Goal: Task Accomplishment & Management: Complete application form

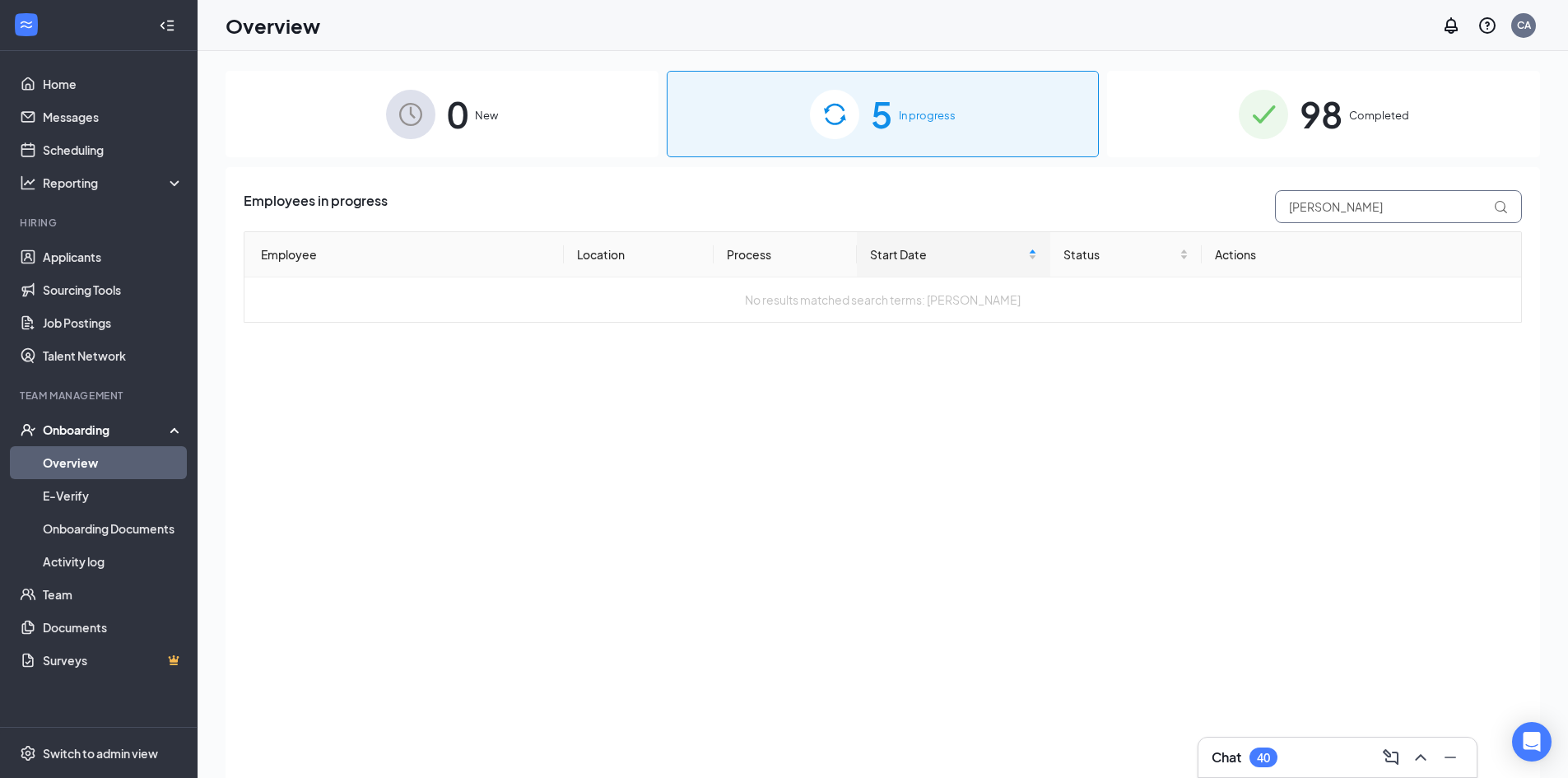
click at [1332, 212] on input "[PERSON_NAME]" at bounding box center [1397, 206] width 247 height 33
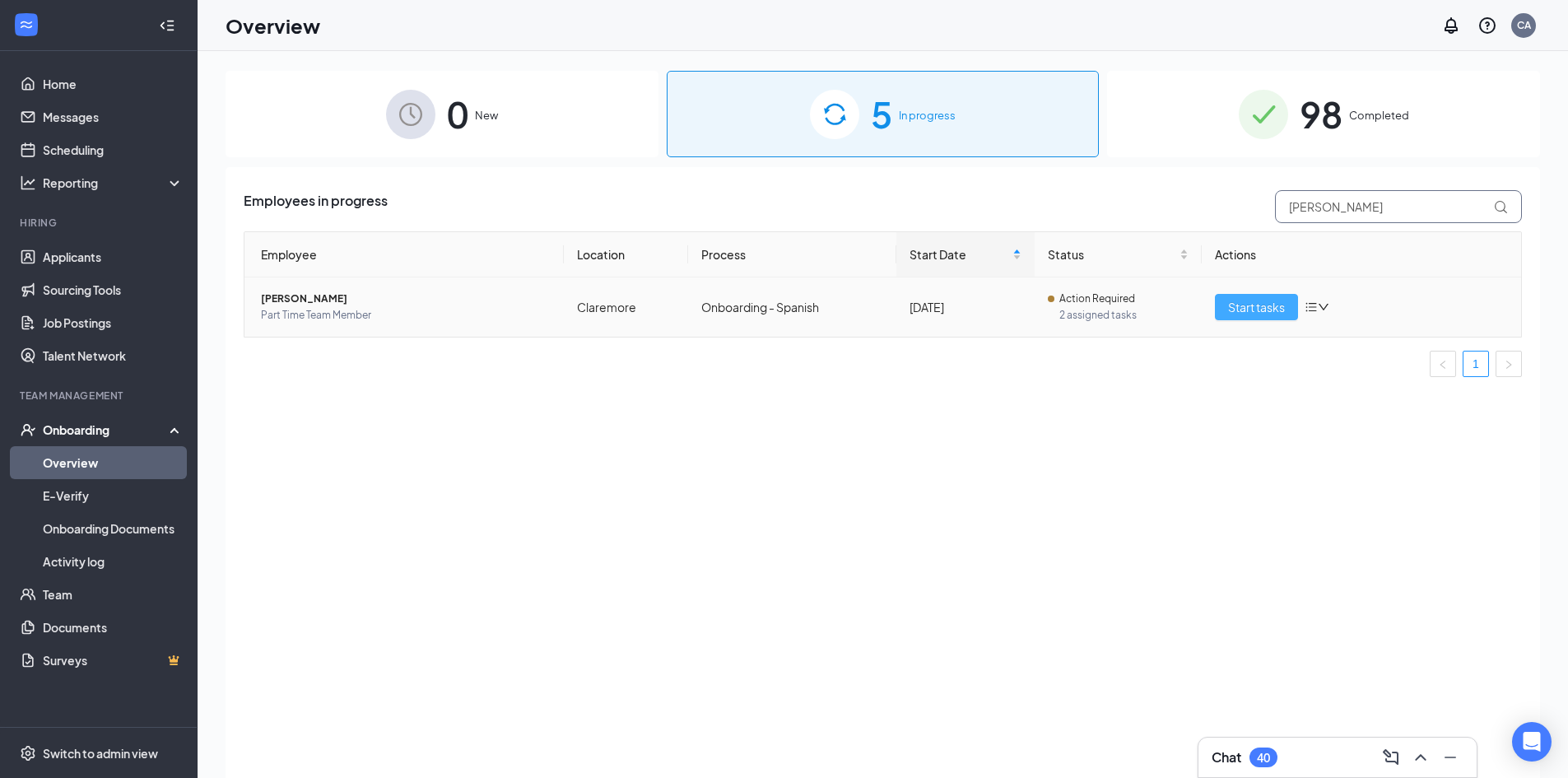
type input "[PERSON_NAME]"
click at [1268, 304] on span "Start tasks" at bounding box center [1256, 307] width 57 height 18
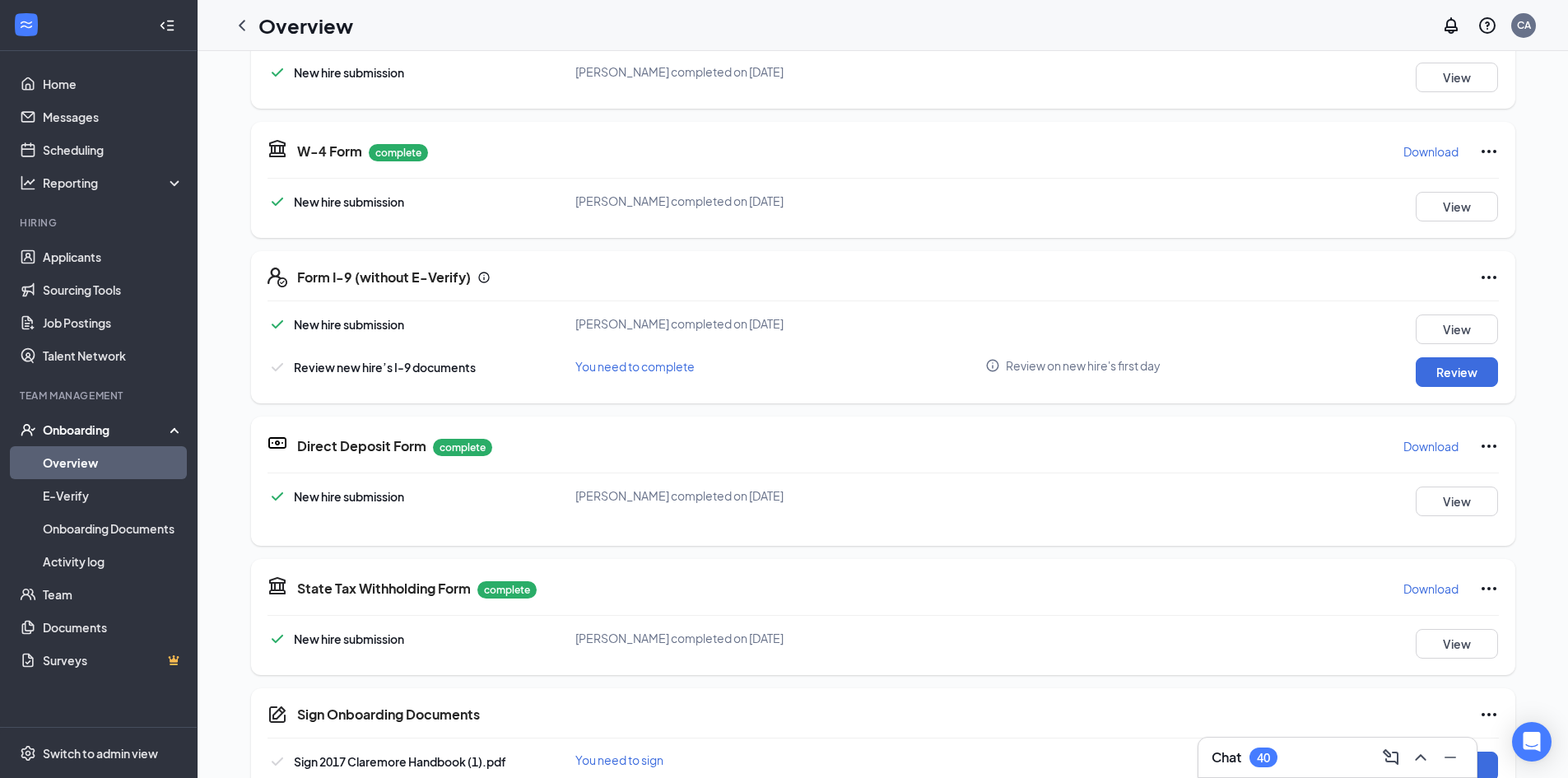
scroll to position [329, 0]
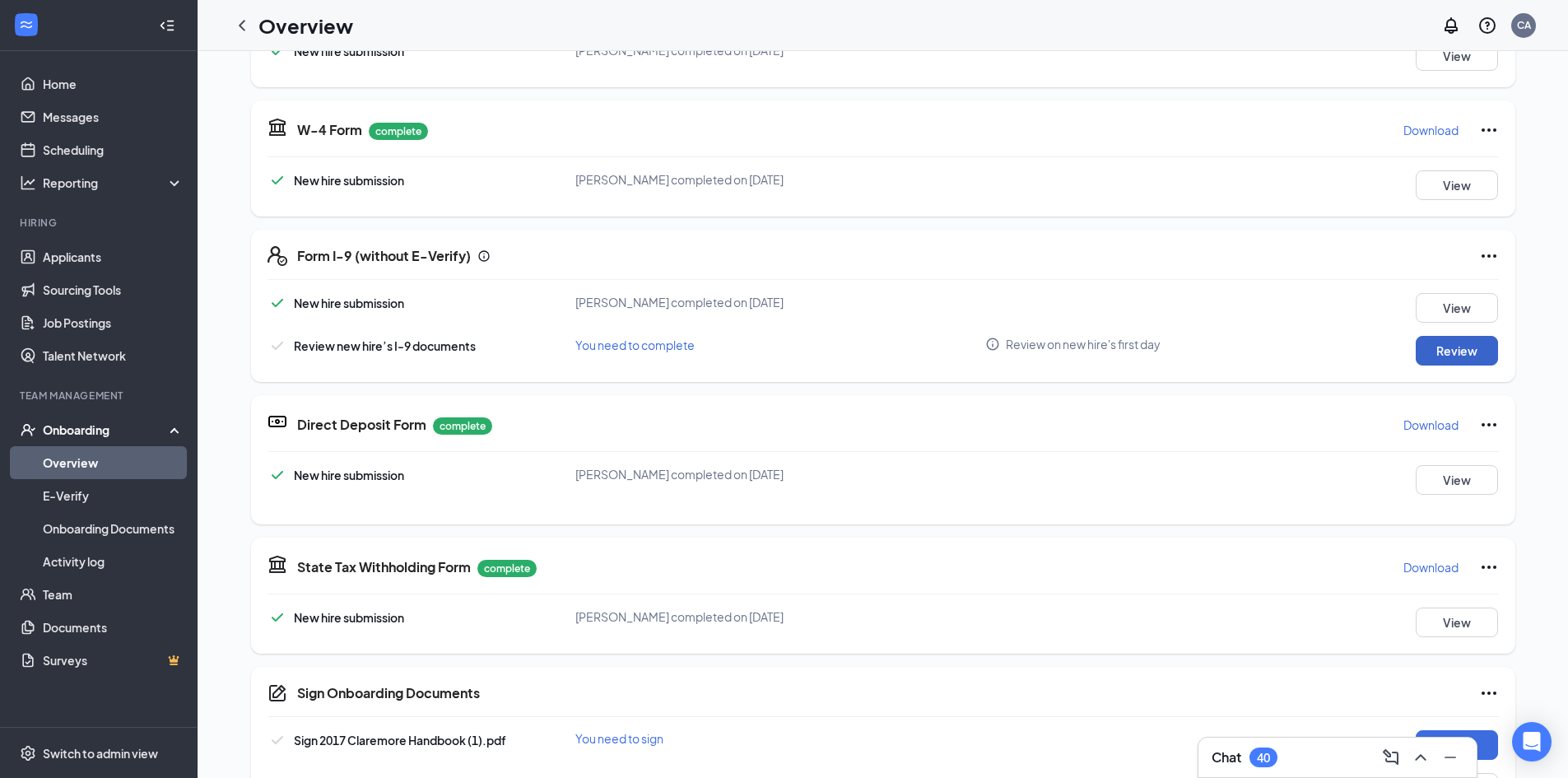
click at [1460, 346] on button "Review" at bounding box center [1456, 351] width 82 height 30
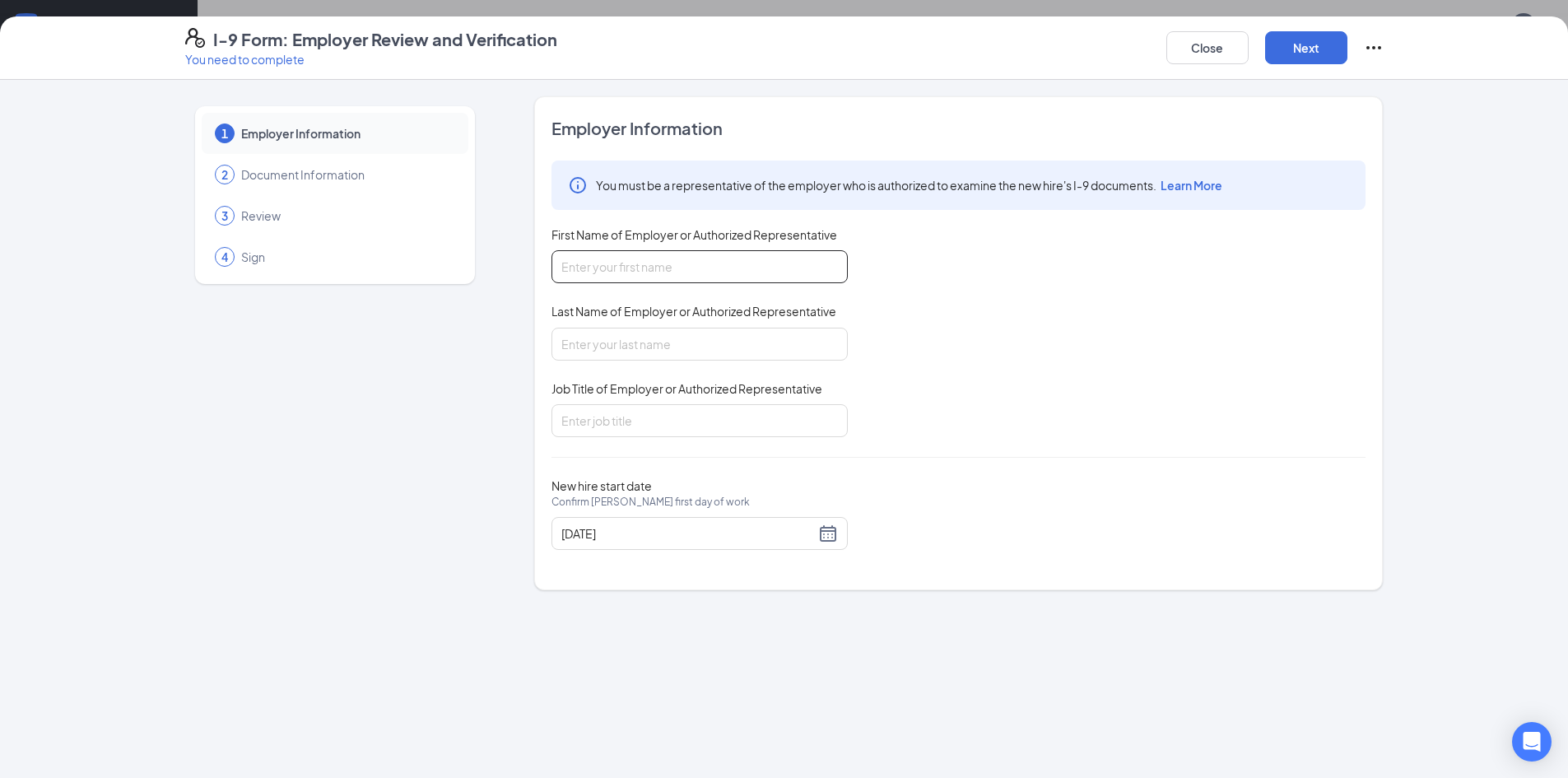
click at [666, 274] on input "First Name of Employer or Authorized Representative" at bounding box center [700, 267] width 296 height 33
type input "[PERSON_NAME]"
type input "Manager"
click at [1317, 41] on button "Next" at bounding box center [1306, 48] width 82 height 33
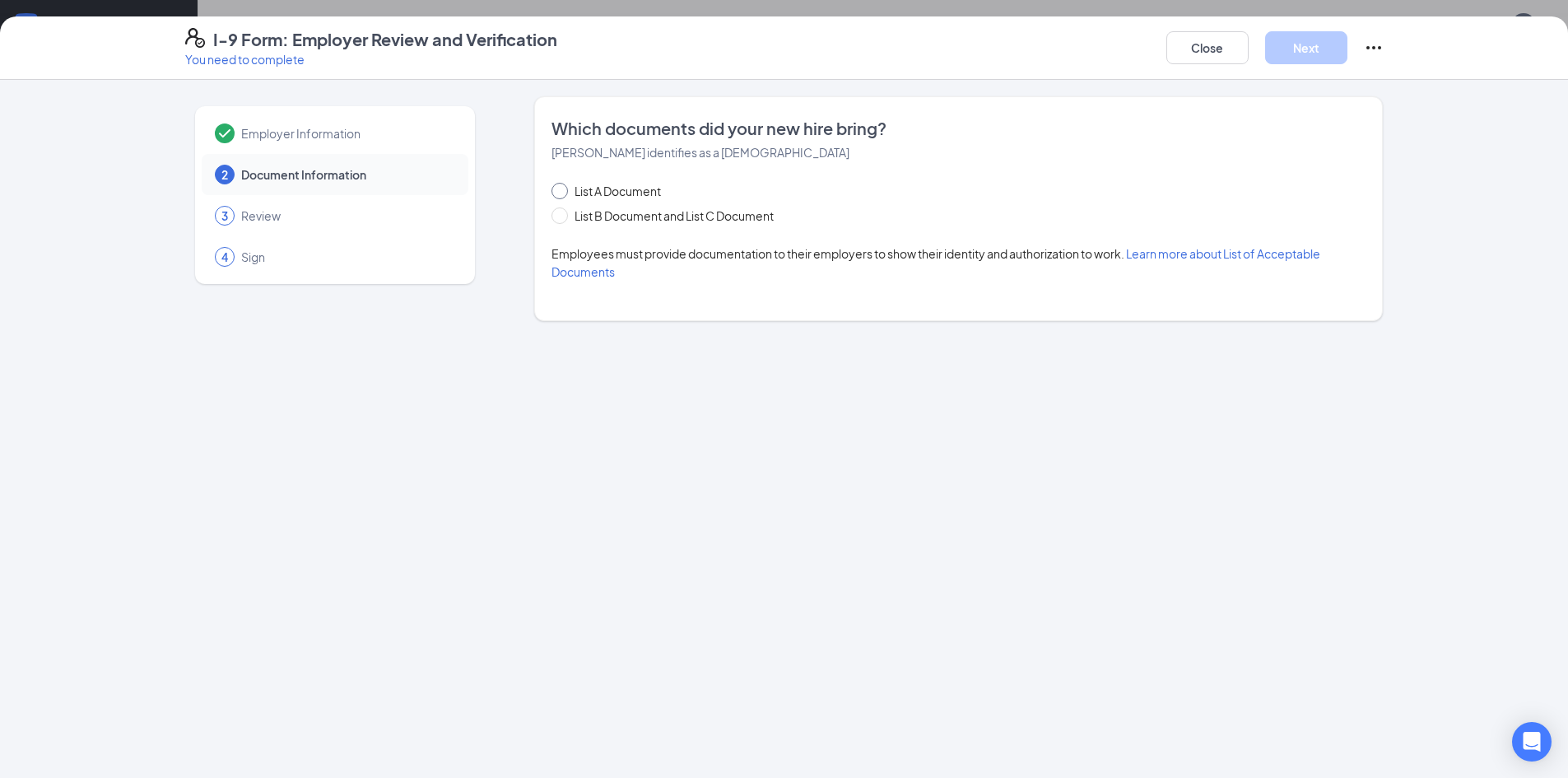
click at [564, 195] on span at bounding box center [560, 191] width 16 height 16
click at [563, 194] on input "List A Document" at bounding box center [557, 188] width 12 height 12
radio input "true"
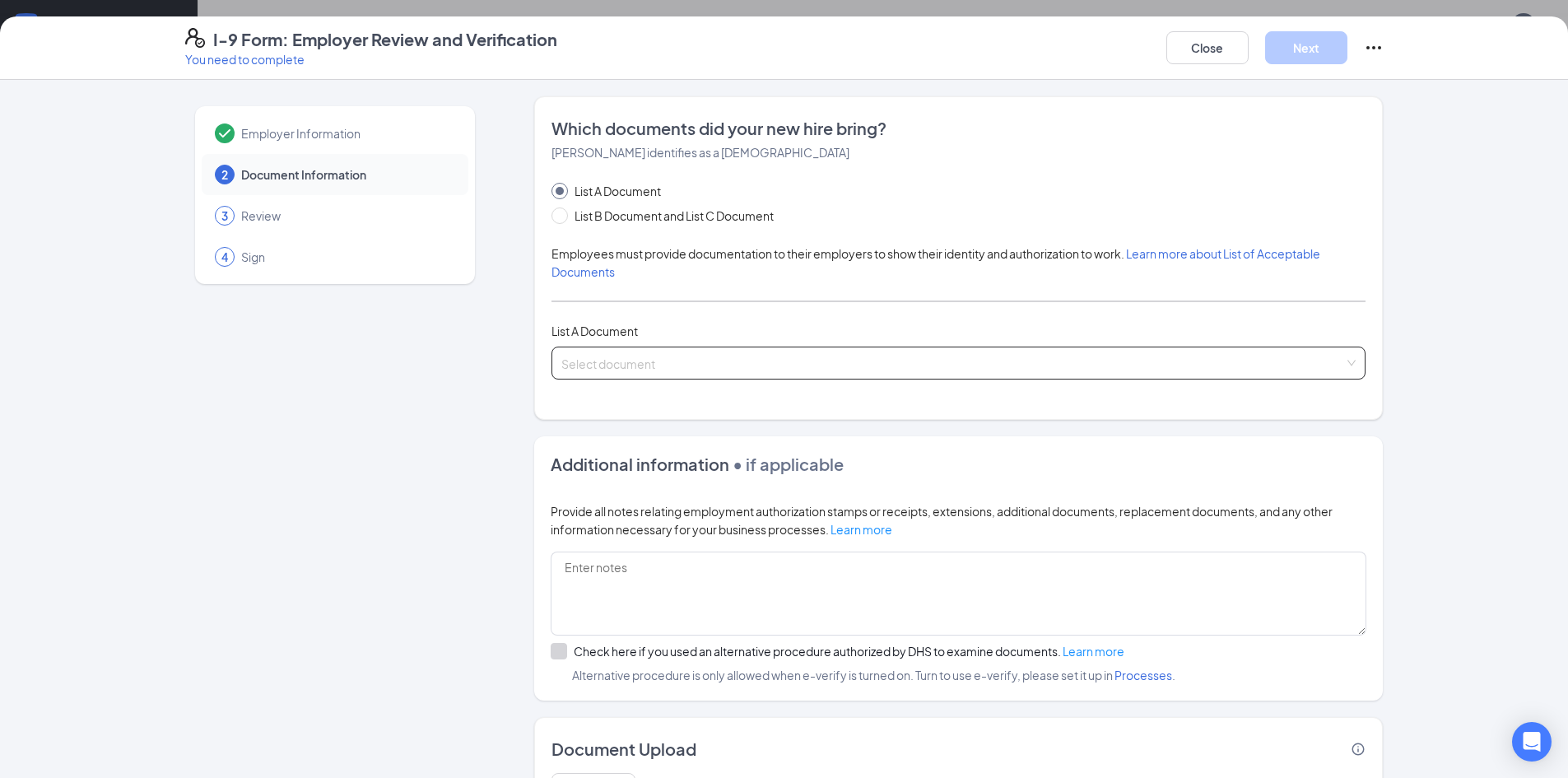
click at [665, 355] on input "search" at bounding box center [952, 360] width 783 height 24
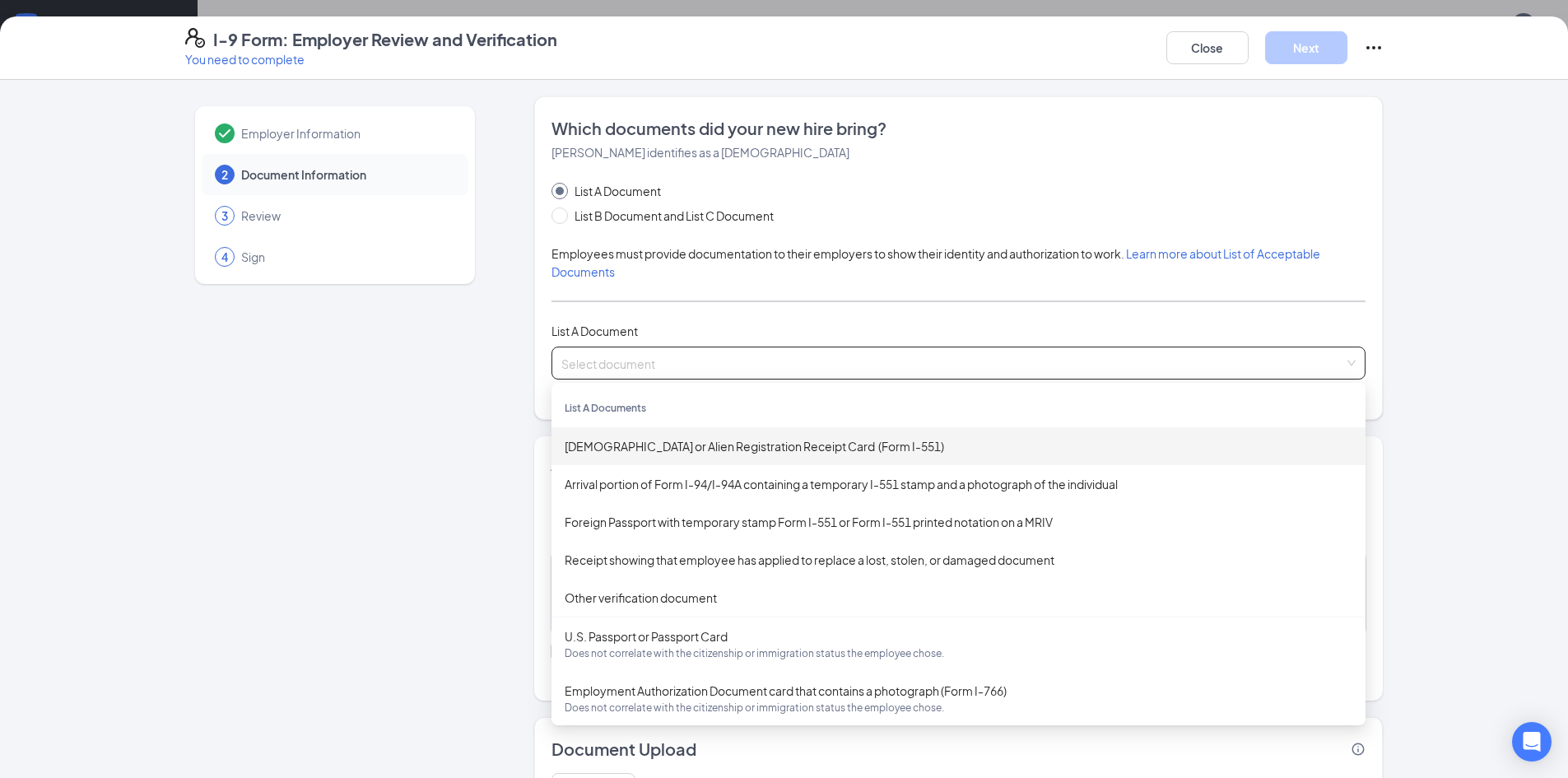
click at [693, 446] on div "[DEMOGRAPHIC_DATA] or Alien Registration Receipt Card (Form I-551)" at bounding box center [958, 446] width 788 height 18
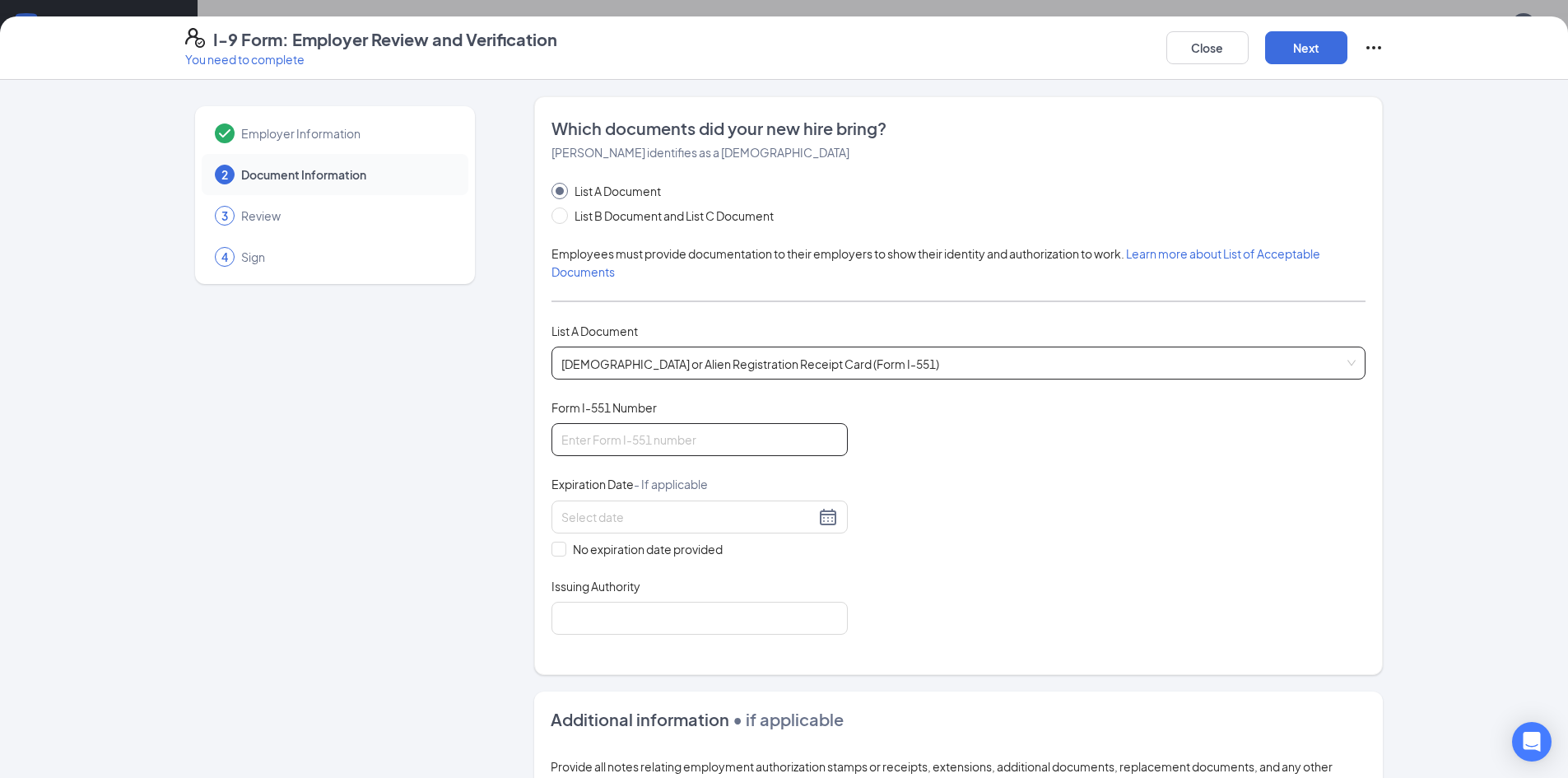
click at [693, 446] on input "Form I-551 Number" at bounding box center [700, 439] width 296 height 33
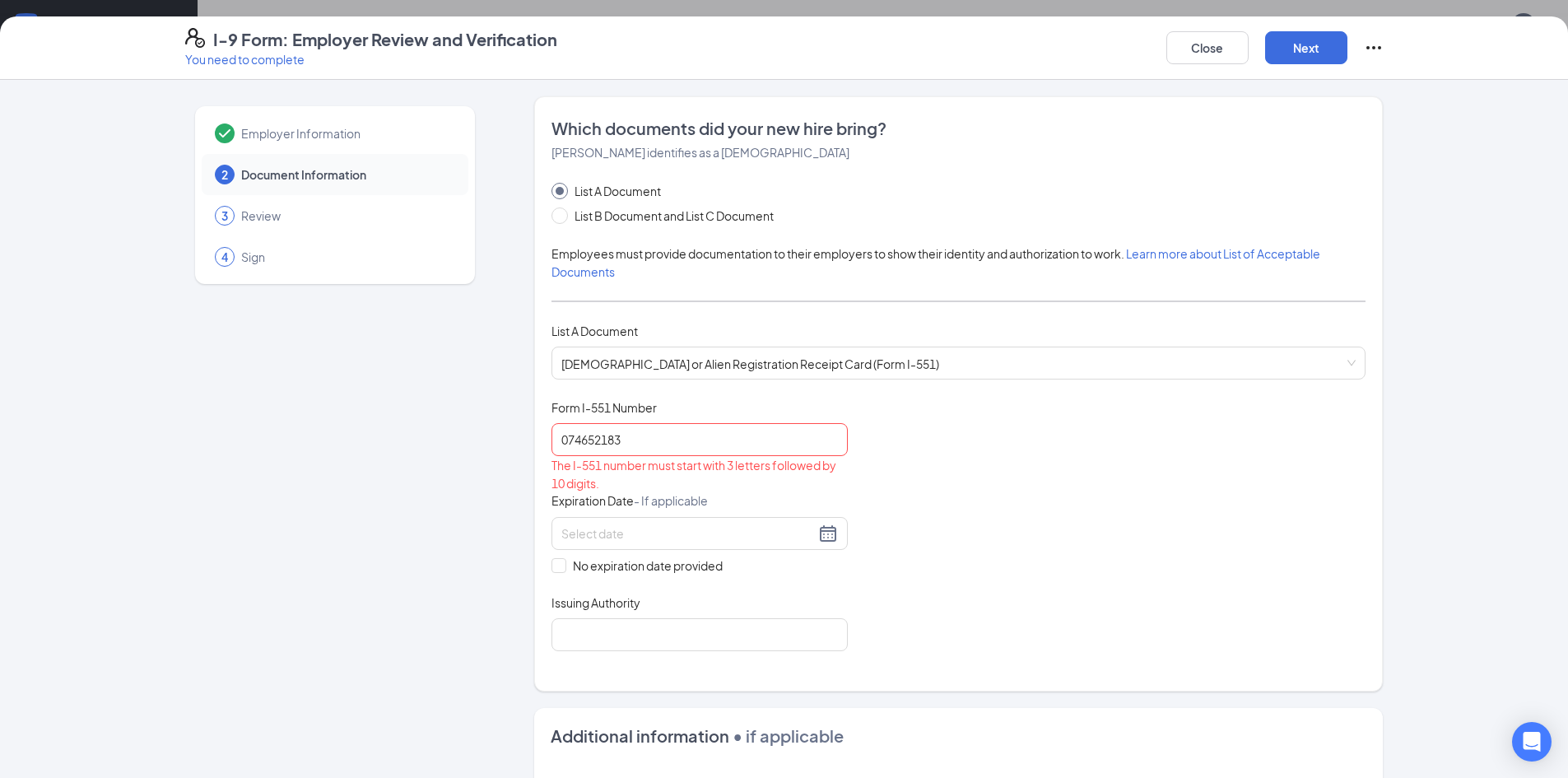
click at [926, 595] on div "Document Title [DEMOGRAPHIC_DATA] or Alien Registration Receipt Card (Form I-55…" at bounding box center [958, 525] width 814 height 252
click at [555, 445] on input "074652183" at bounding box center [700, 439] width 296 height 33
type input "USA074652183"
click at [766, 635] on input "Issuing Authority" at bounding box center [700, 634] width 296 height 33
click at [737, 451] on input "USA074652183" at bounding box center [700, 439] width 296 height 33
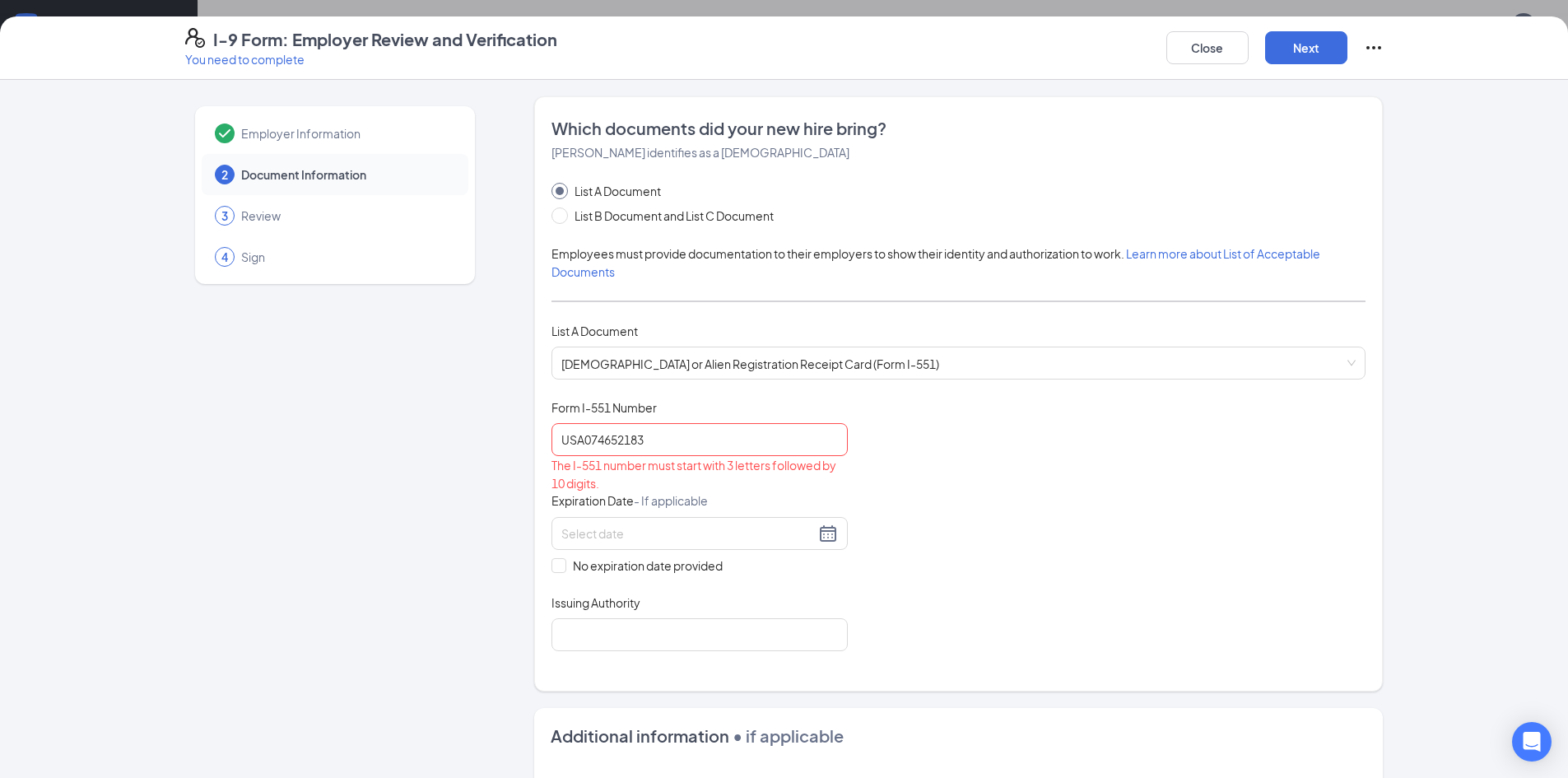
click at [602, 184] on span "List A Document" at bounding box center [618, 191] width 99 height 18
click at [563, 184] on input "List A Document" at bounding box center [557, 188] width 12 height 12
click at [645, 351] on span "[DEMOGRAPHIC_DATA] or Alien Registration Receipt Card (Form I-551)" at bounding box center [957, 363] width 794 height 32
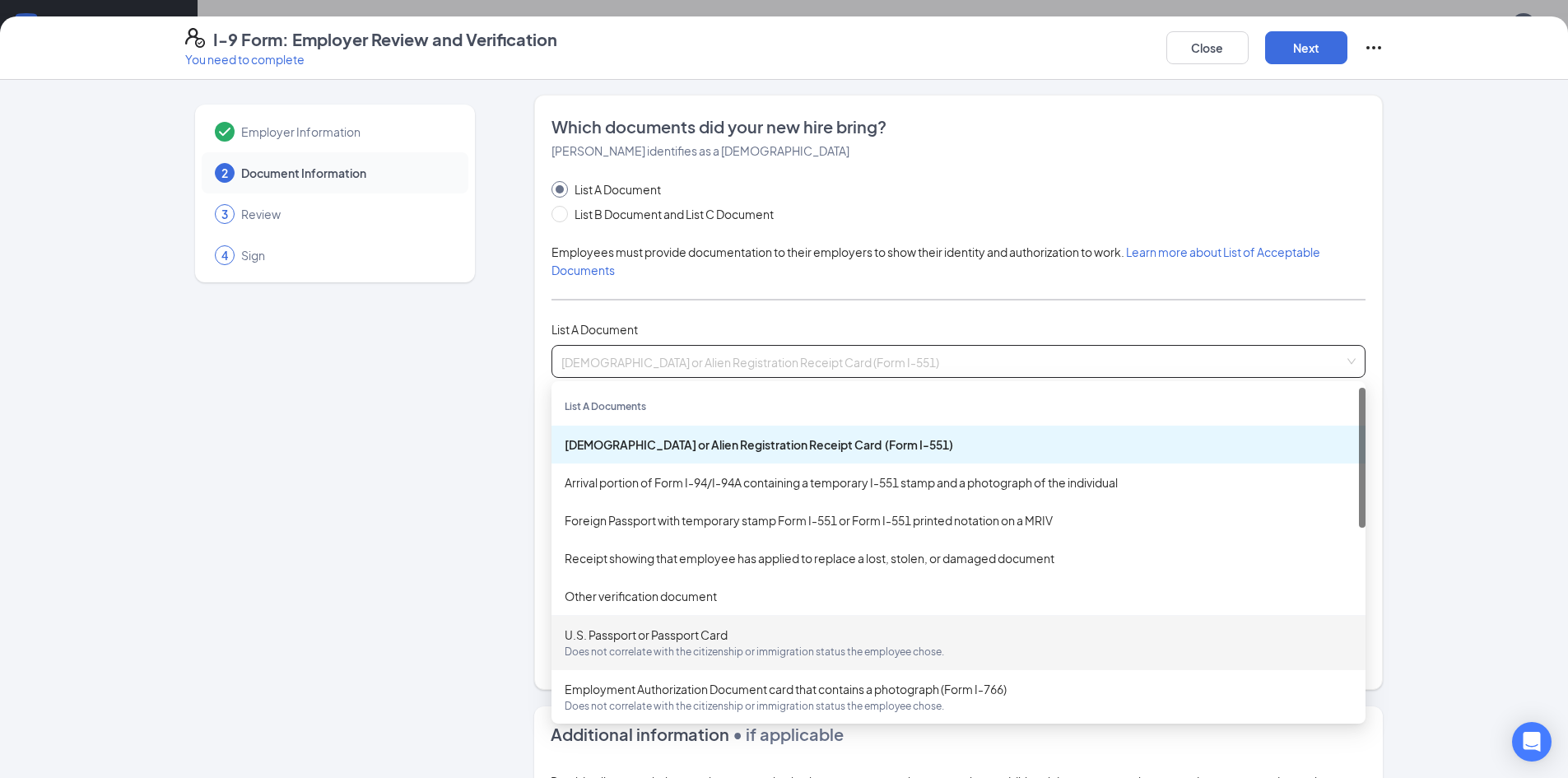
scroll to position [0, 0]
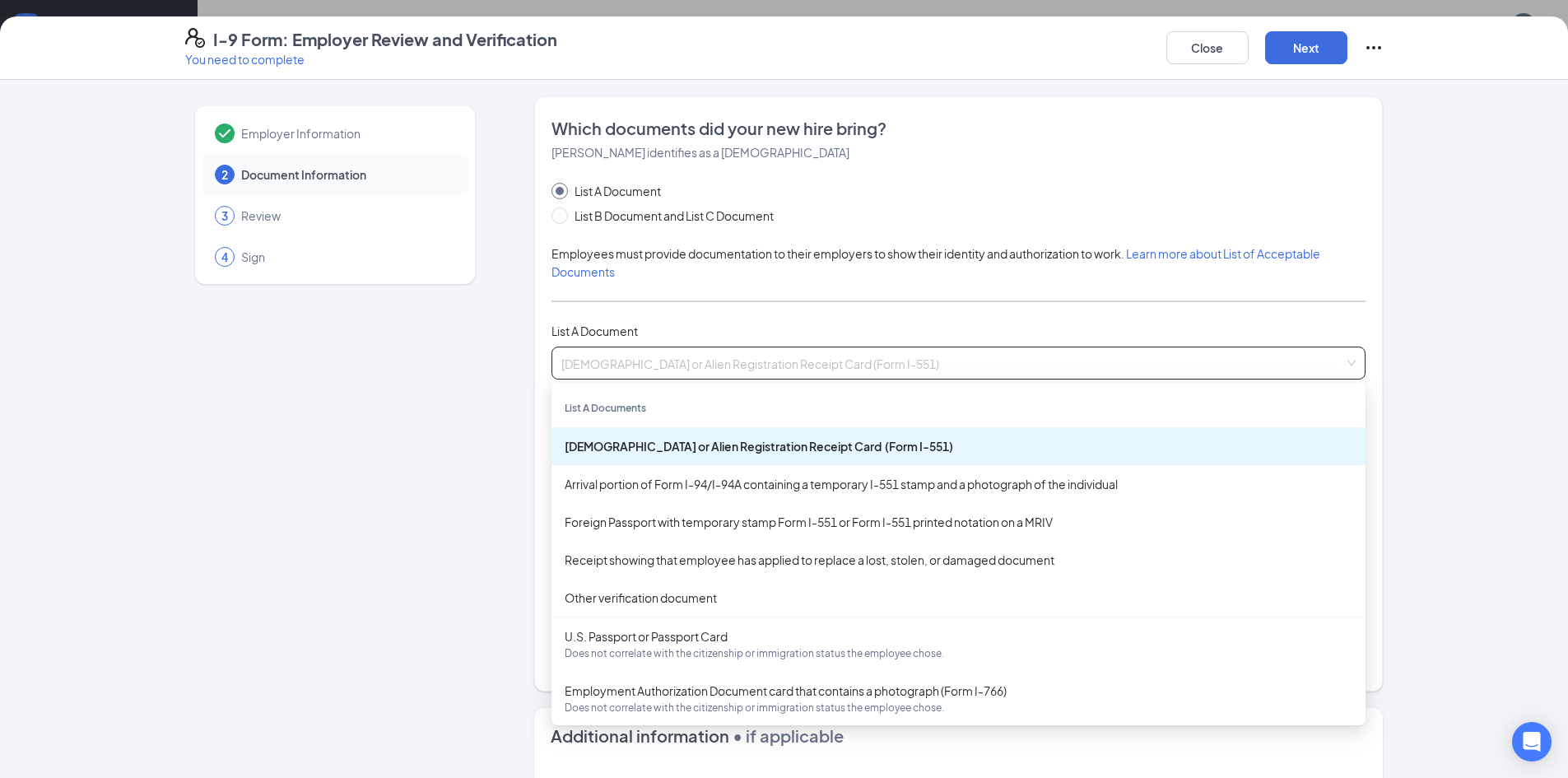
click at [994, 446] on div "[DEMOGRAPHIC_DATA] or Alien Registration Receipt Card (Form I-551)" at bounding box center [958, 446] width 788 height 18
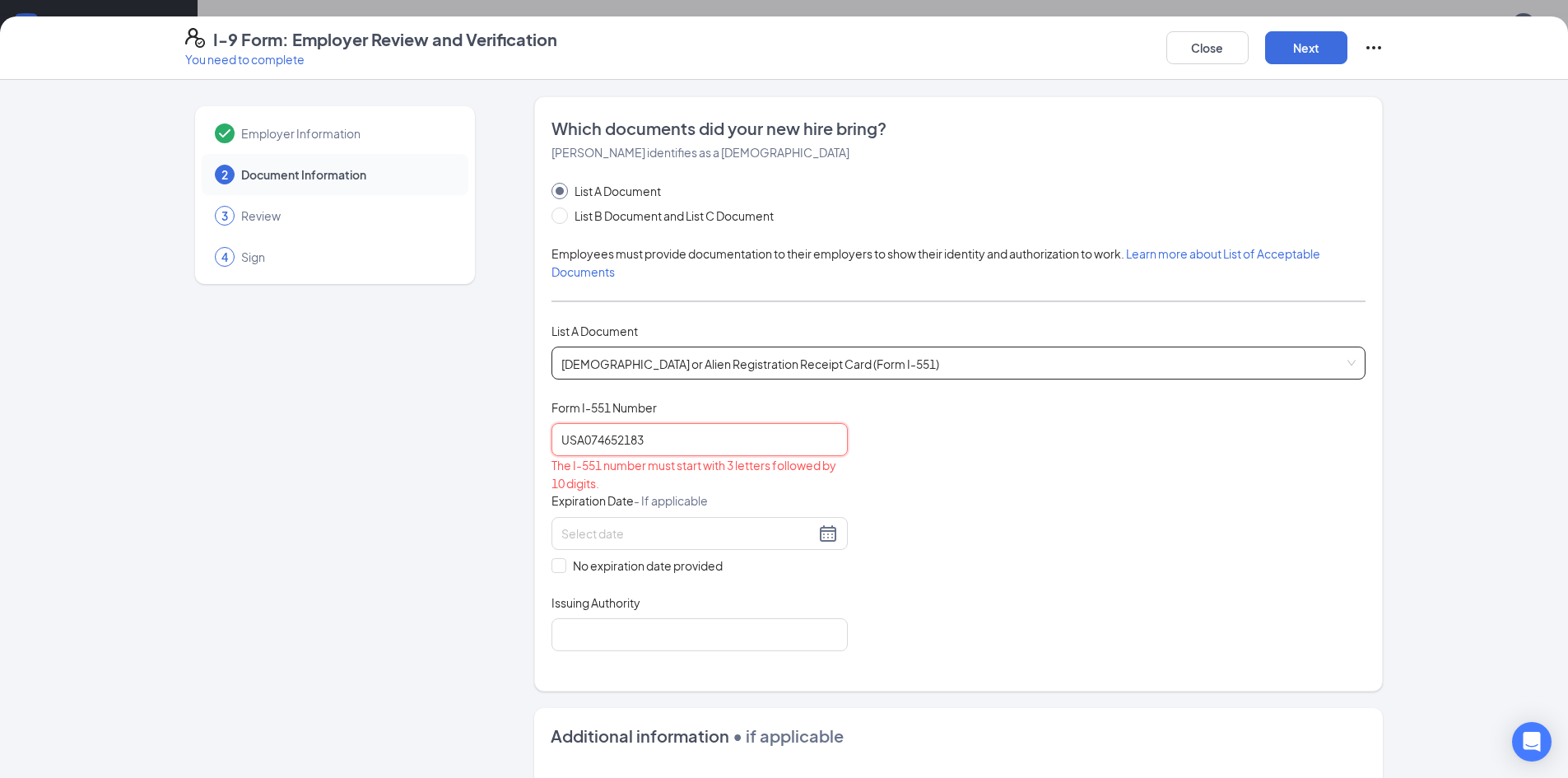
click at [578, 441] on input "USA074652183" at bounding box center [700, 439] width 296 height 33
click at [1208, 45] on button "Close" at bounding box center [1207, 48] width 82 height 33
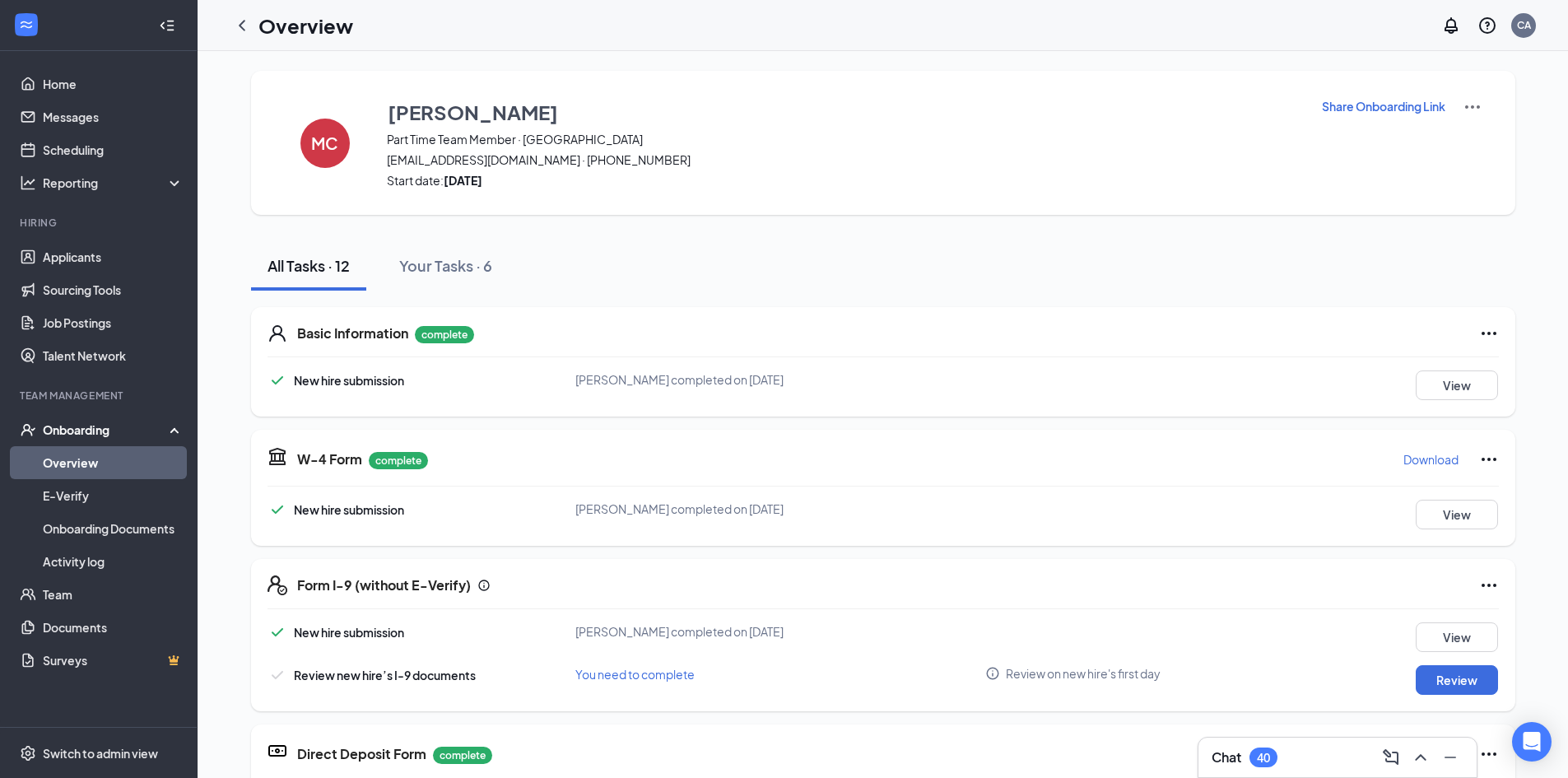
click at [237, 22] on icon "ChevronLeft" at bounding box center [242, 25] width 20 height 20
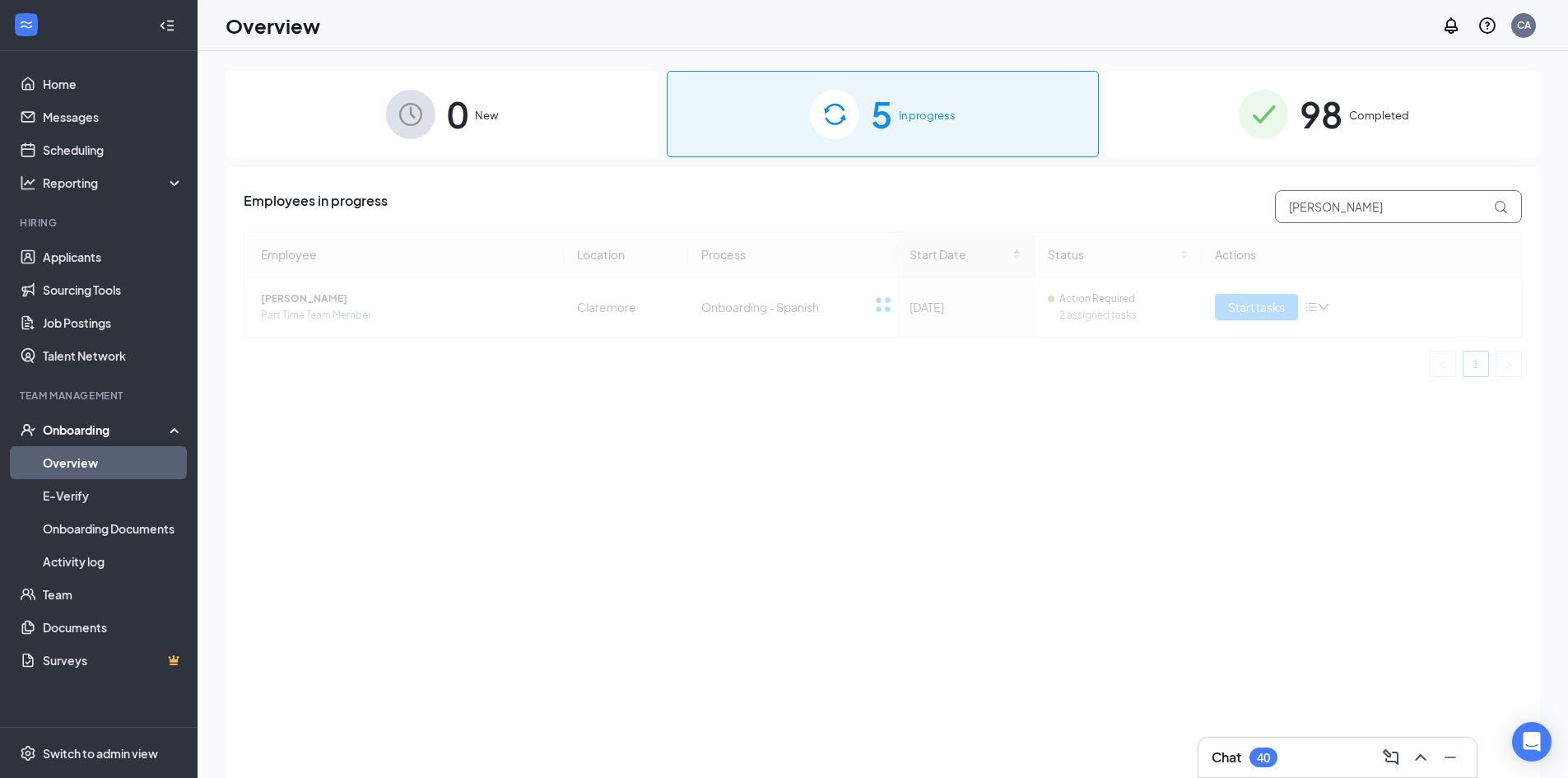
click at [1381, 207] on input "[PERSON_NAME]" at bounding box center [1397, 206] width 247 height 33
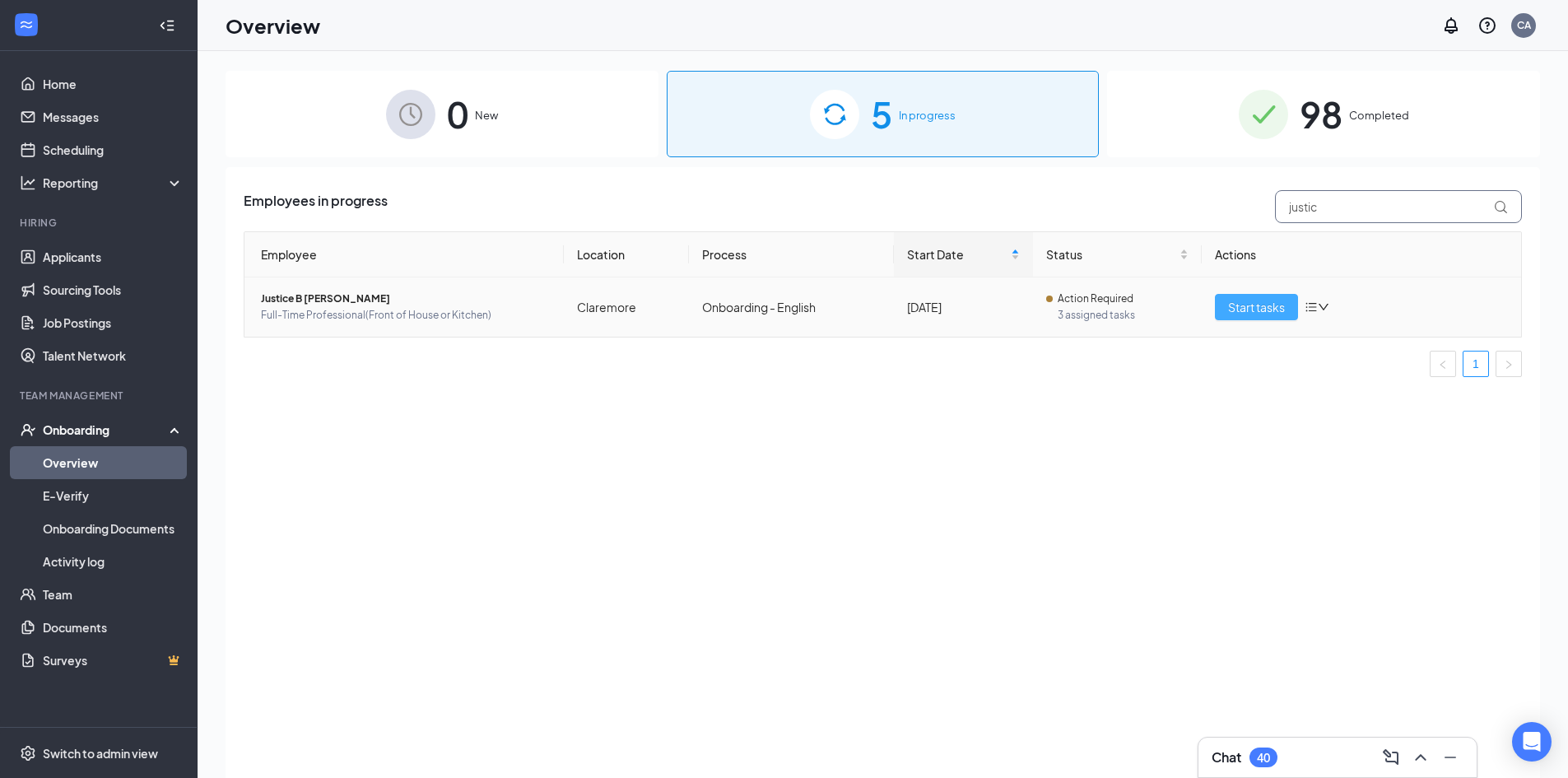
type input "justic"
click at [1255, 311] on span "Start tasks" at bounding box center [1256, 307] width 57 height 18
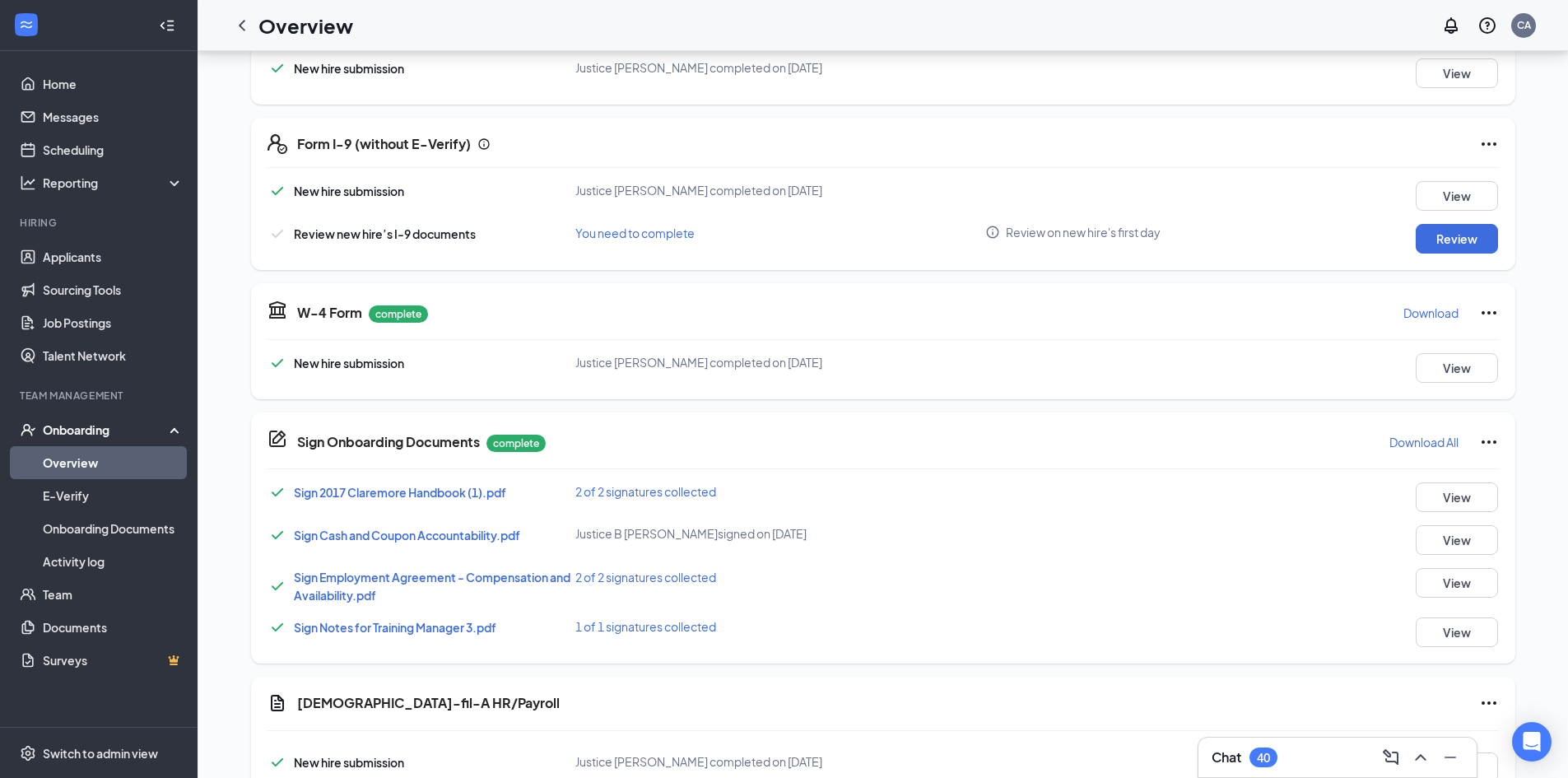
scroll to position [329, 0]
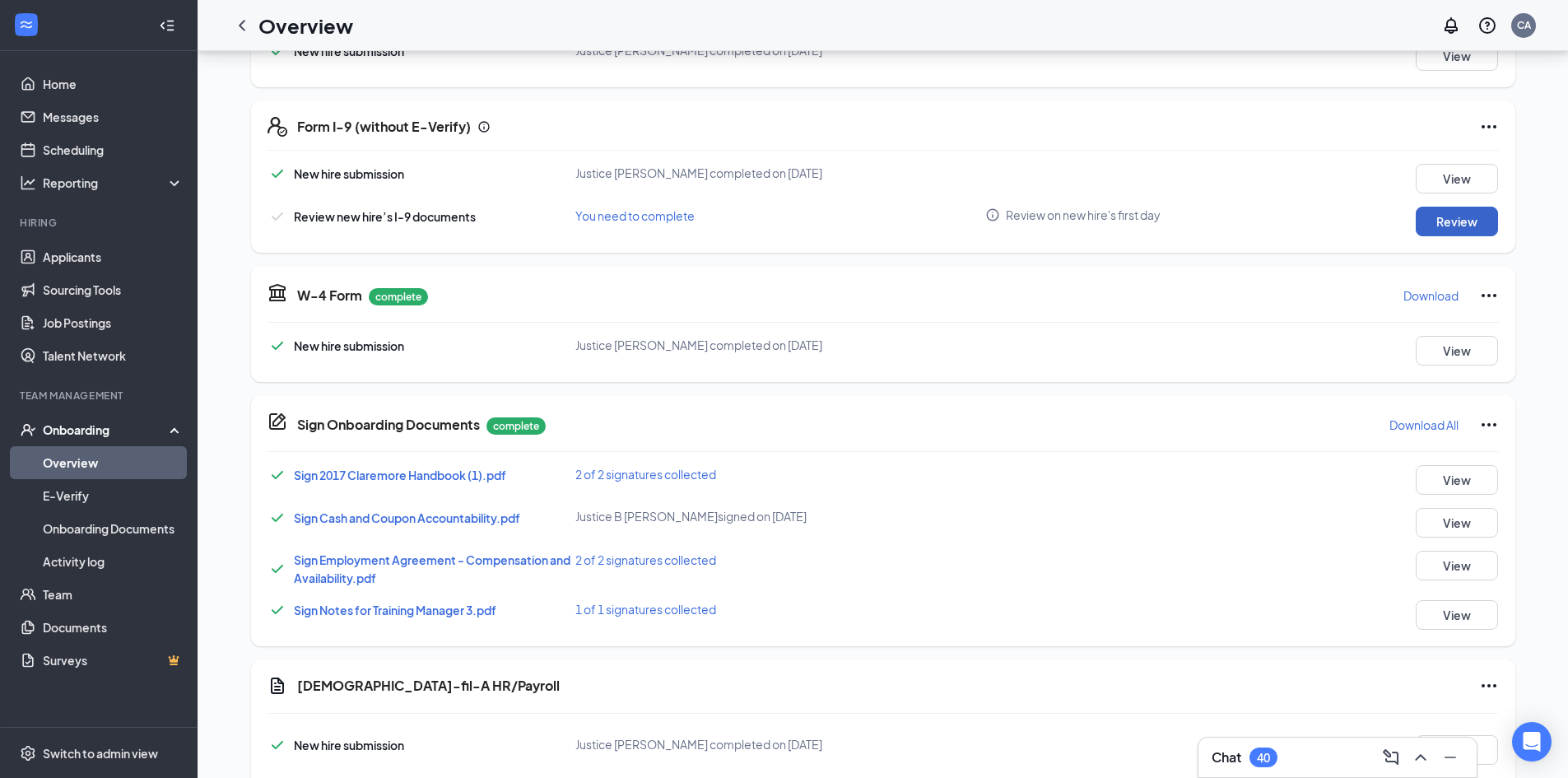
click at [1461, 218] on button "Review" at bounding box center [1456, 221] width 82 height 30
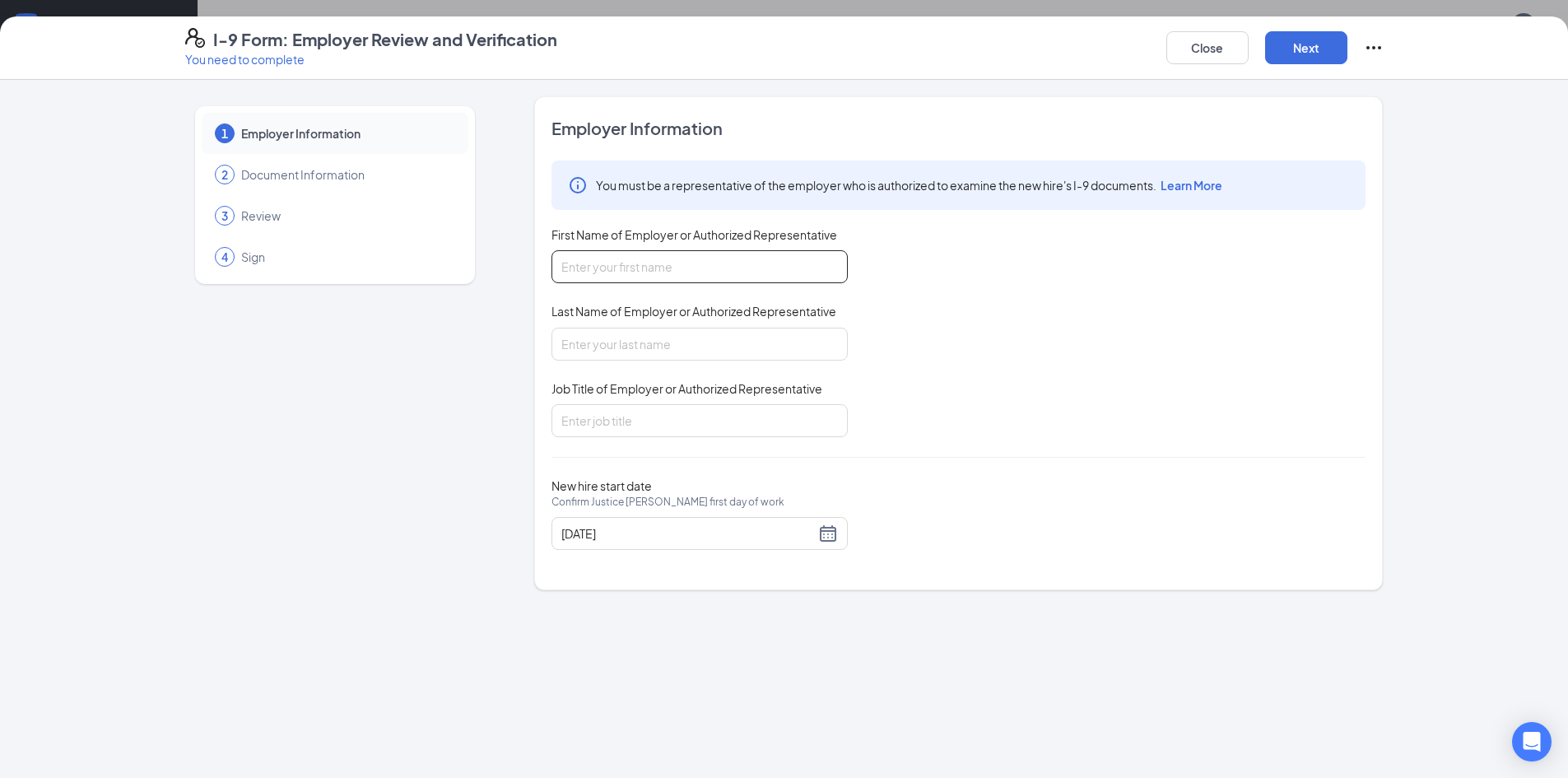
click at [662, 277] on input "First Name of Employer or Authorized Representative" at bounding box center [700, 267] width 296 height 33
type input "[PERSON_NAME]"
type input "Manager"
click at [1308, 52] on button "Next" at bounding box center [1306, 48] width 82 height 33
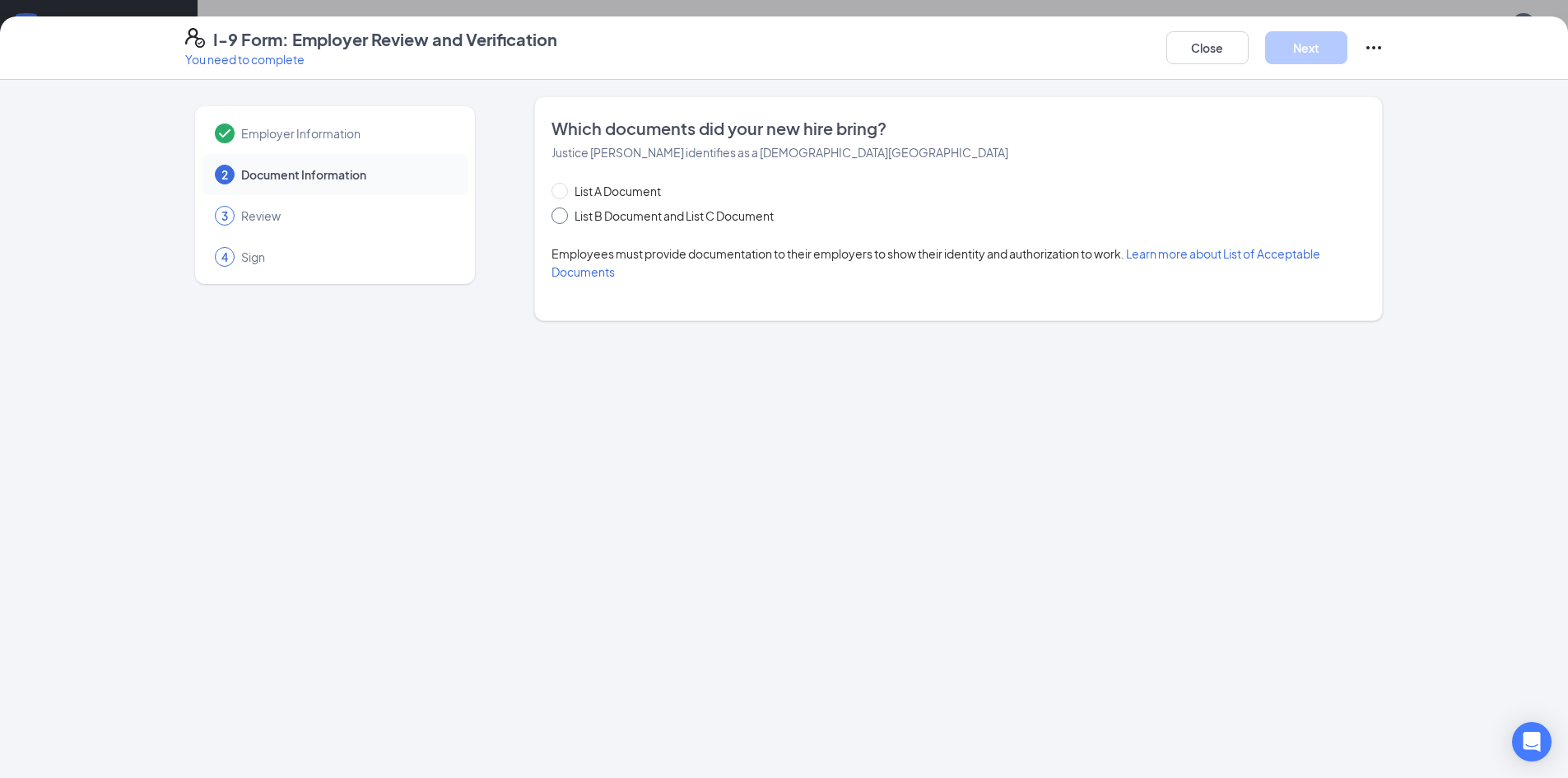
click at [570, 217] on span "List B Document and List C Document" at bounding box center [674, 216] width 212 height 18
click at [563, 217] on input "List B Document and List C Document" at bounding box center [557, 213] width 12 height 12
radio input "true"
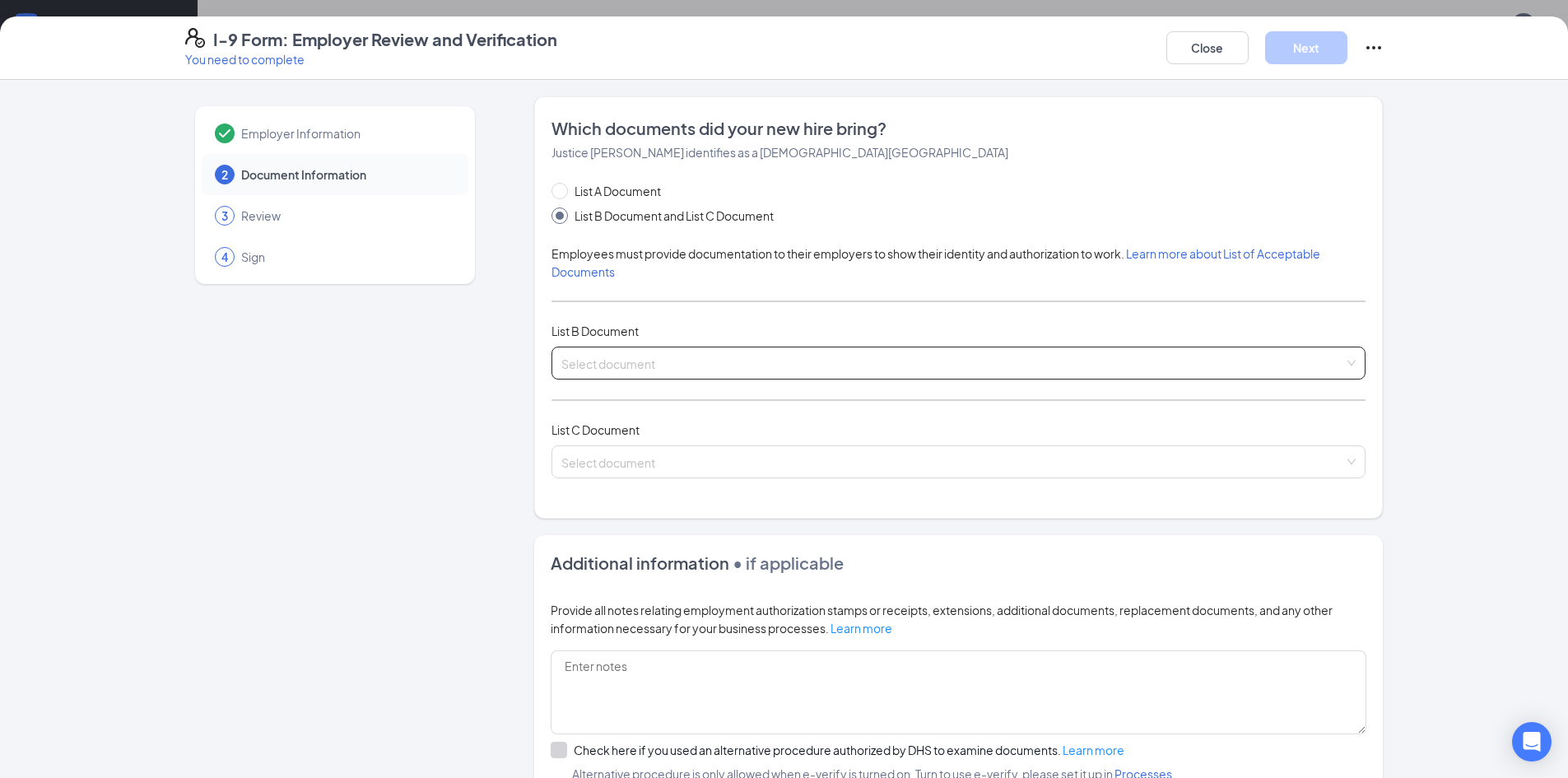
click at [633, 368] on input "search" at bounding box center [952, 360] width 783 height 24
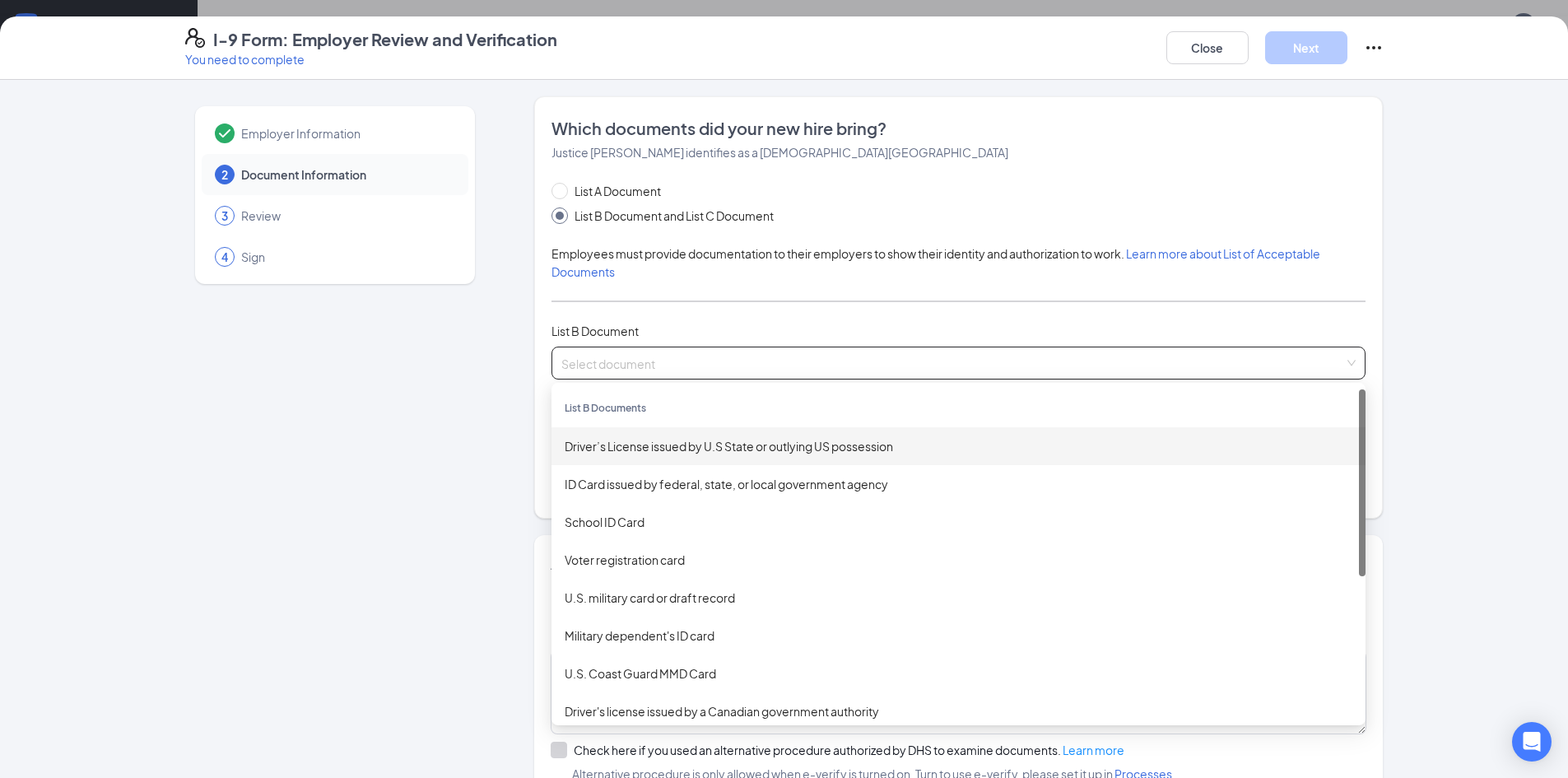
click at [694, 450] on div "Driver’s License issued by U.S State or outlying US possession" at bounding box center [958, 446] width 788 height 18
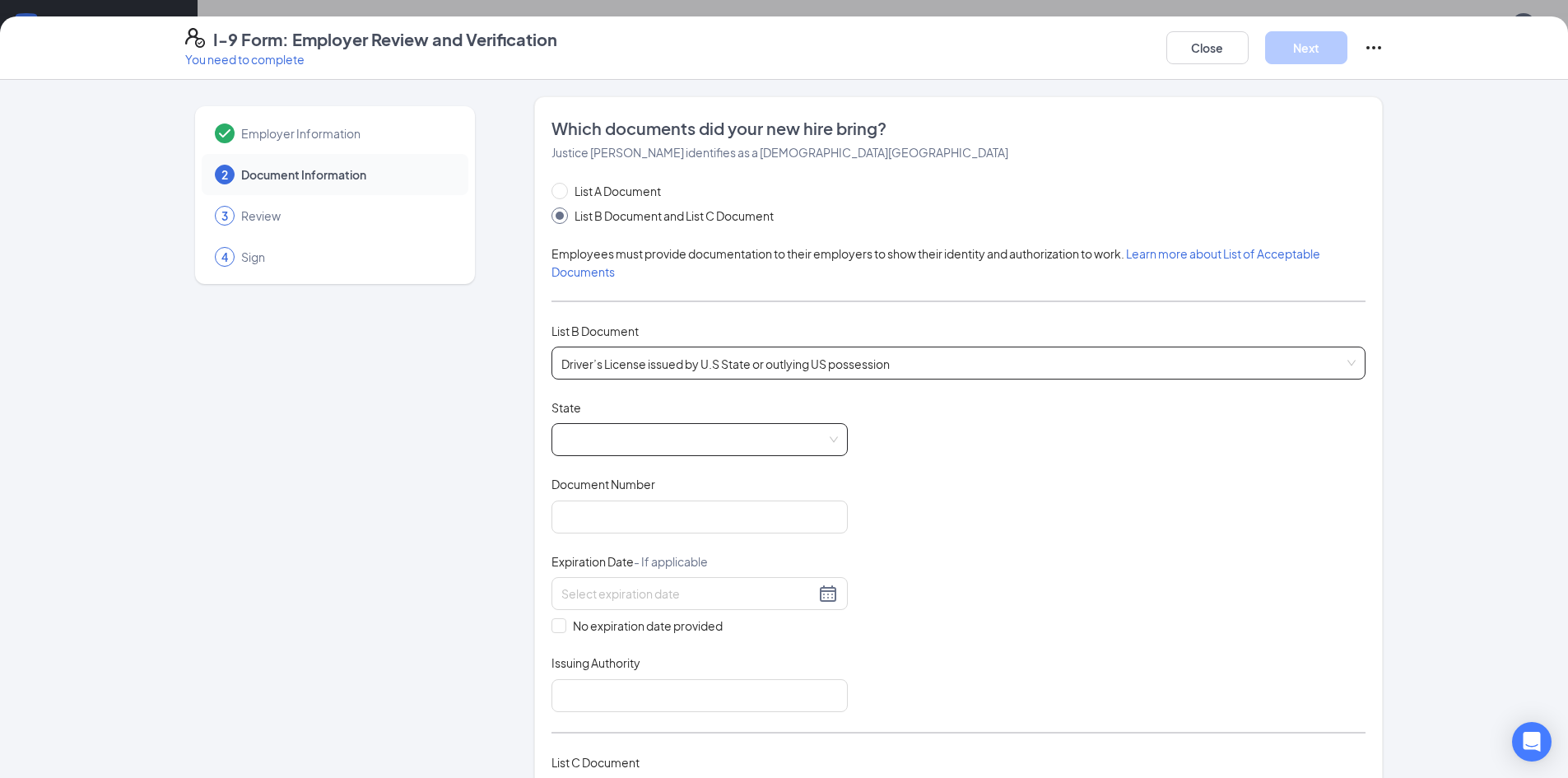
click at [680, 433] on span at bounding box center [699, 439] width 276 height 32
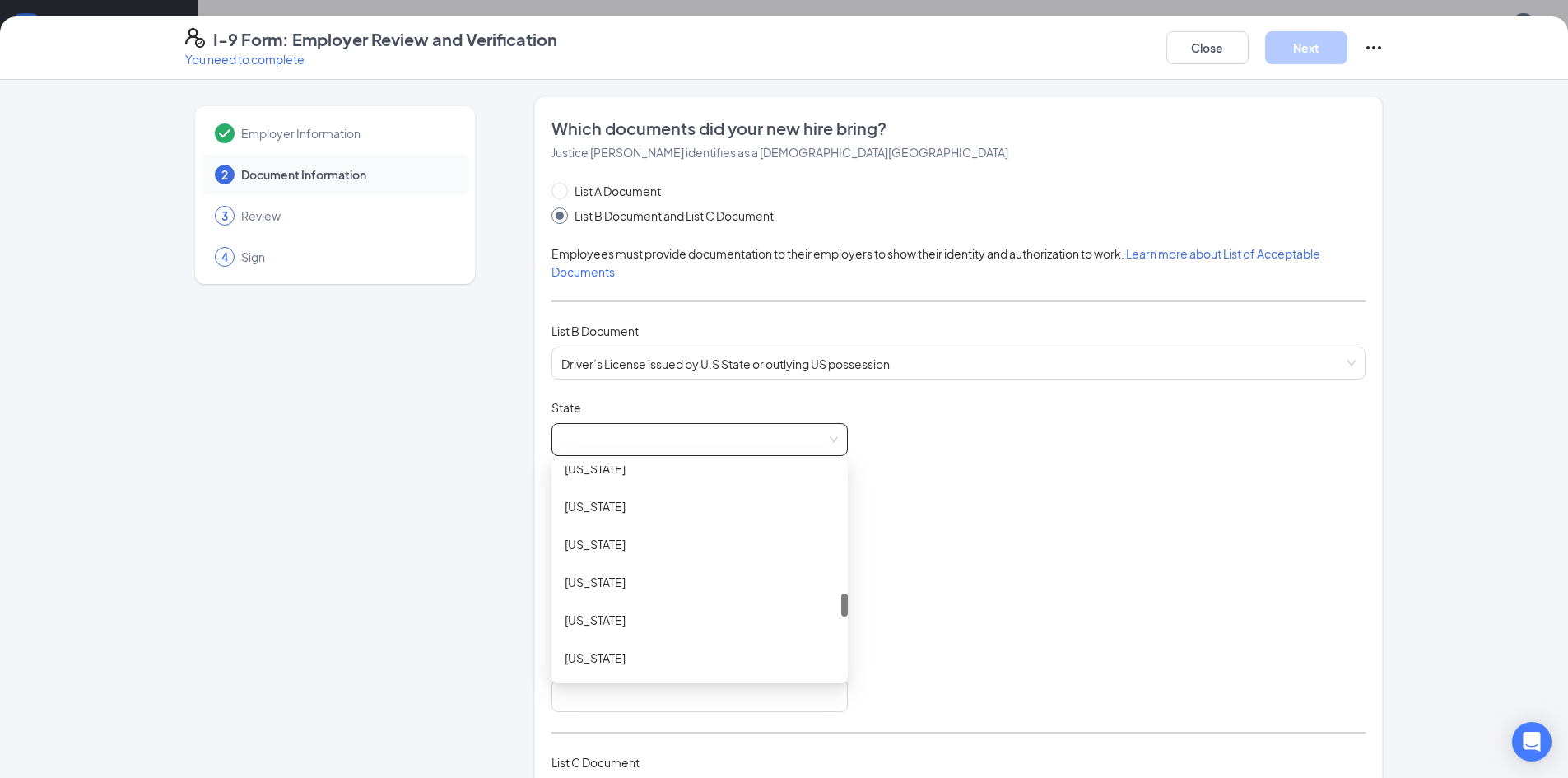
scroll to position [1482, 0]
click at [621, 483] on div "[US_STATE]" at bounding box center [699, 480] width 270 height 18
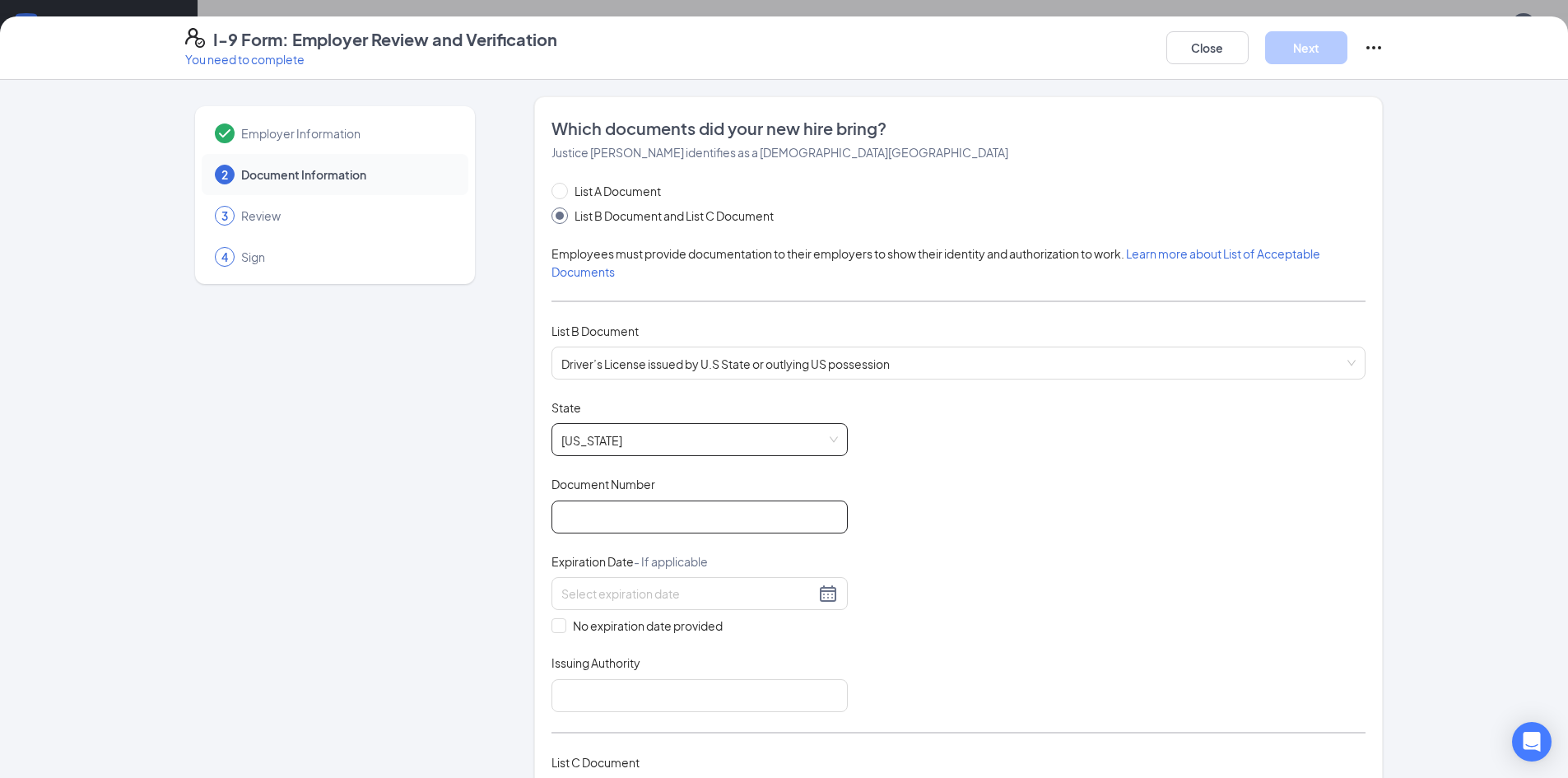
click at [671, 516] on input "Document Number" at bounding box center [700, 517] width 296 height 33
type input "C491536571"
click at [824, 594] on div at bounding box center [699, 594] width 276 height 20
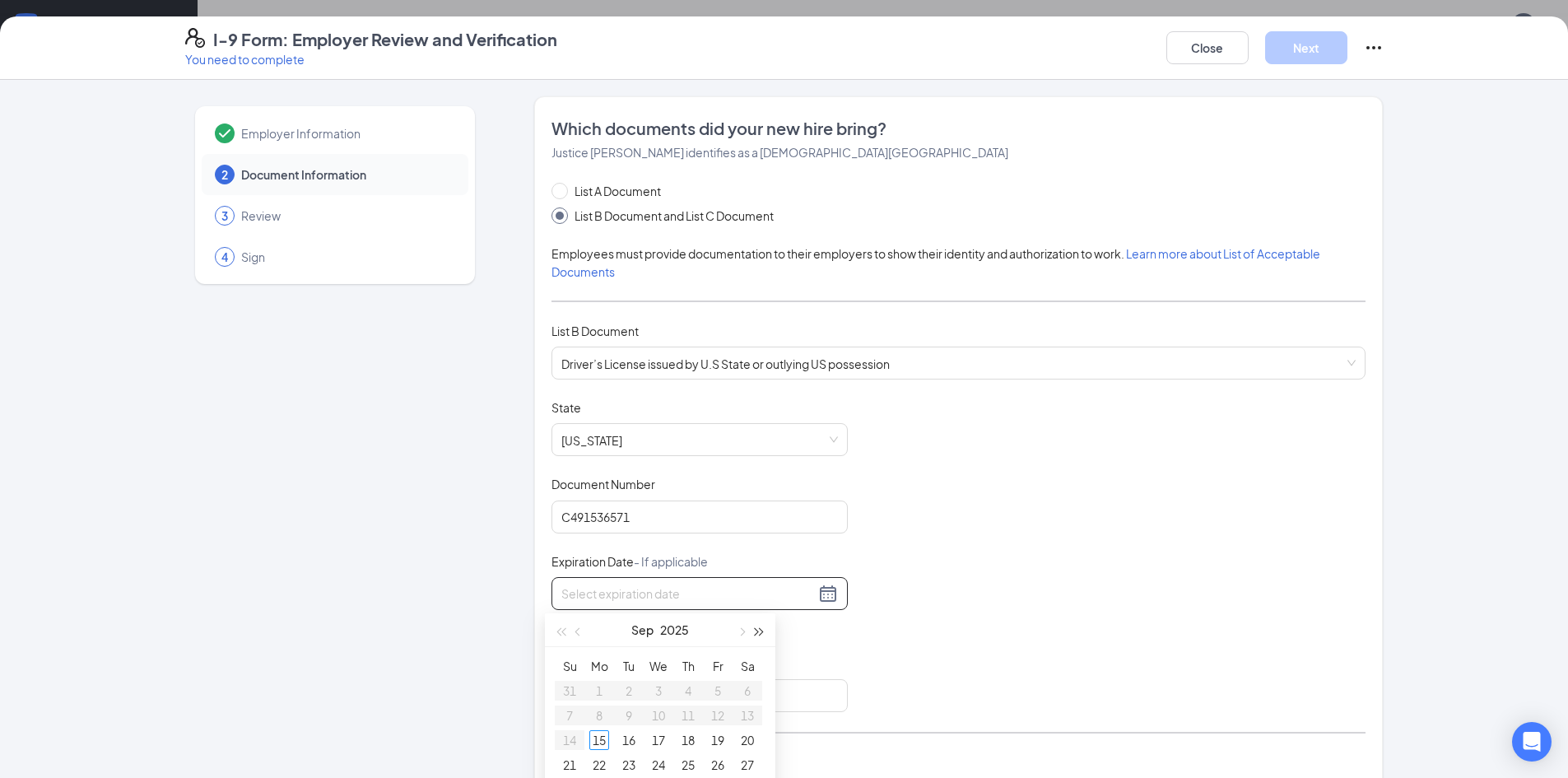
click at [763, 634] on button "button" at bounding box center [760, 630] width 18 height 33
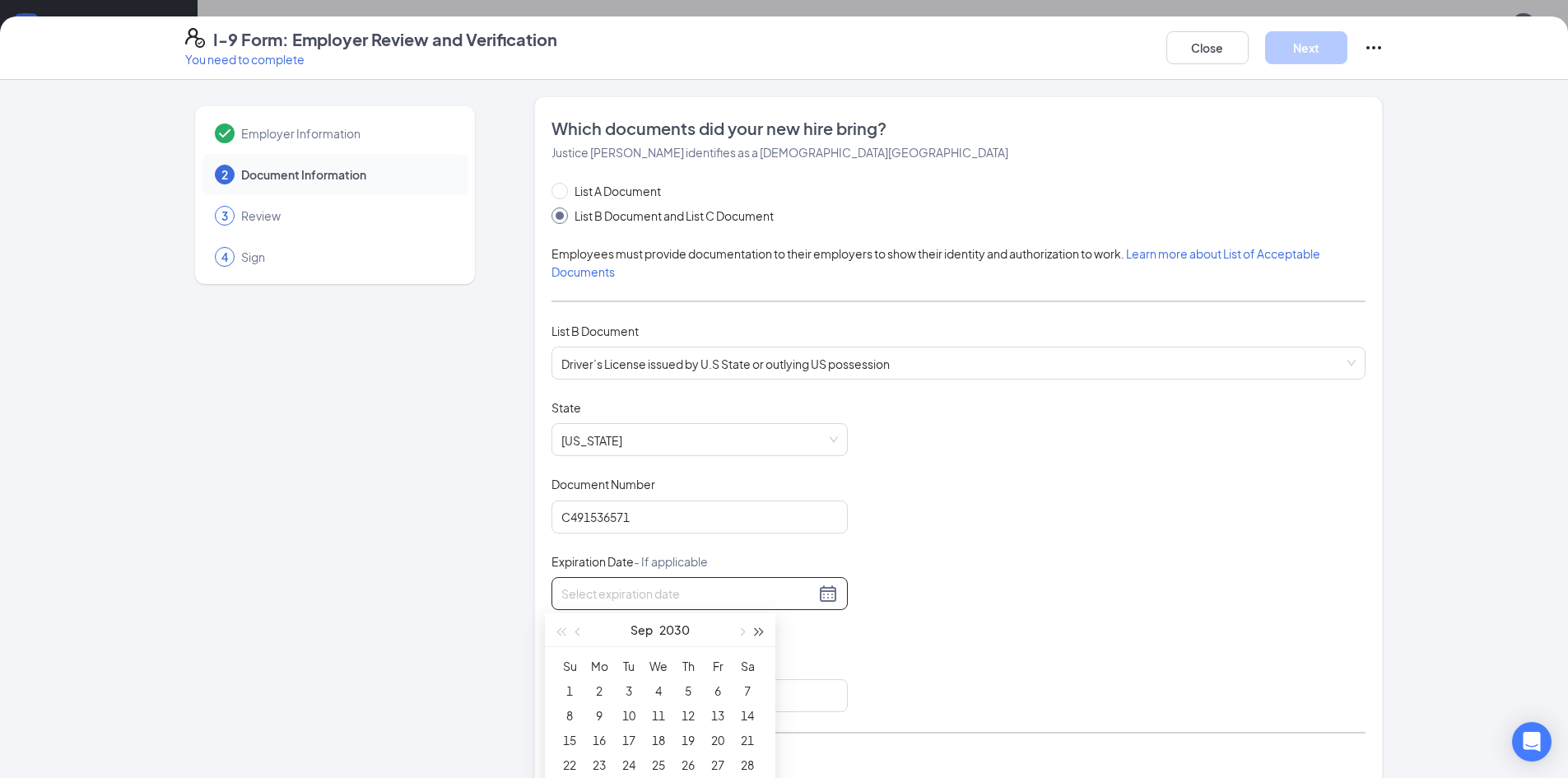
click at [763, 634] on button "button" at bounding box center [760, 630] width 18 height 33
type input "[DATE]"
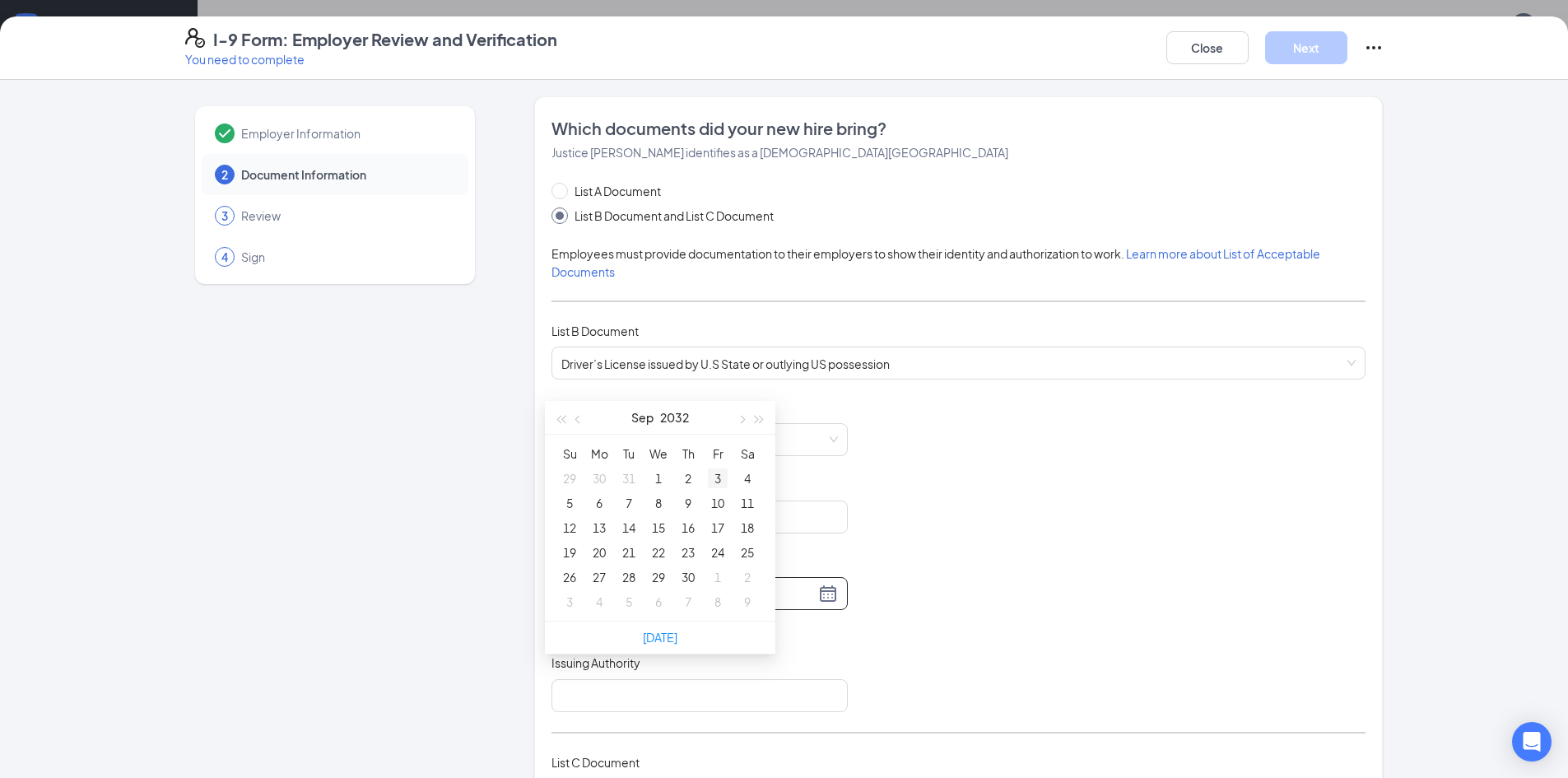
scroll to position [576, 0]
type input "[DATE]"
click at [695, 542] on div "30" at bounding box center [688, 543] width 20 height 20
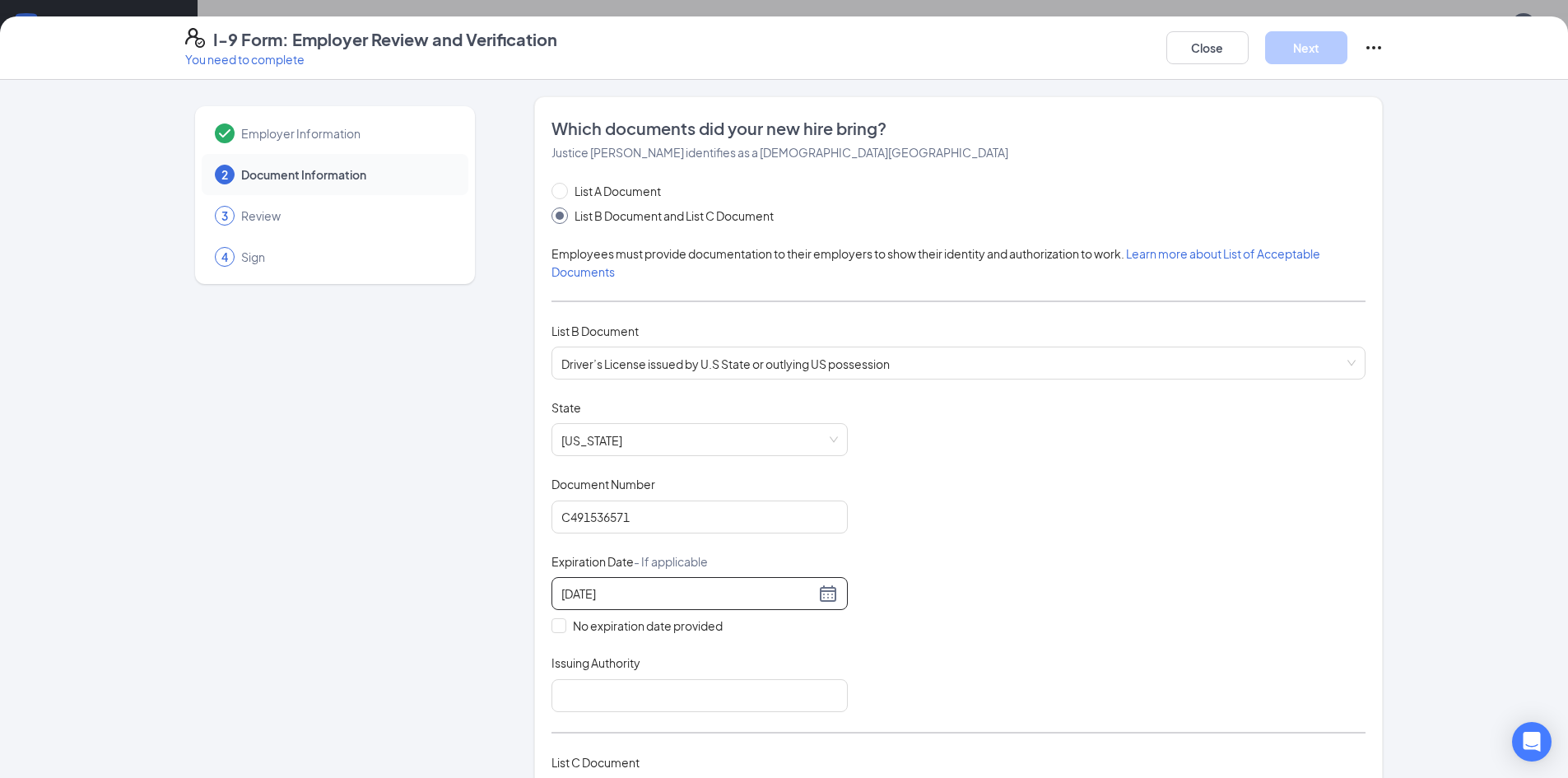
click at [946, 536] on div "Document Title Driver’s License issued by U.S State or outlying US possession S…" at bounding box center [958, 556] width 814 height 313
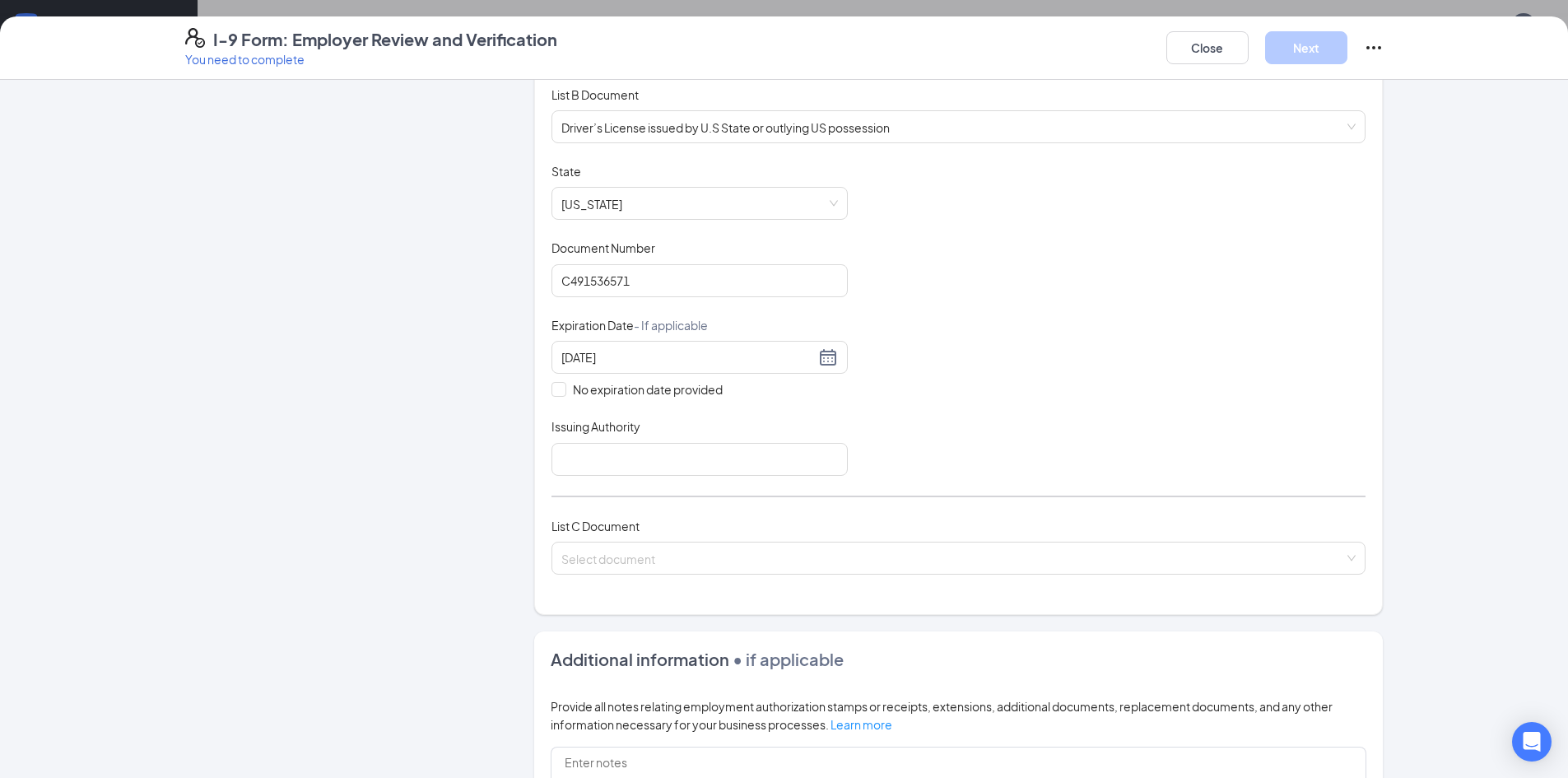
scroll to position [247, 0]
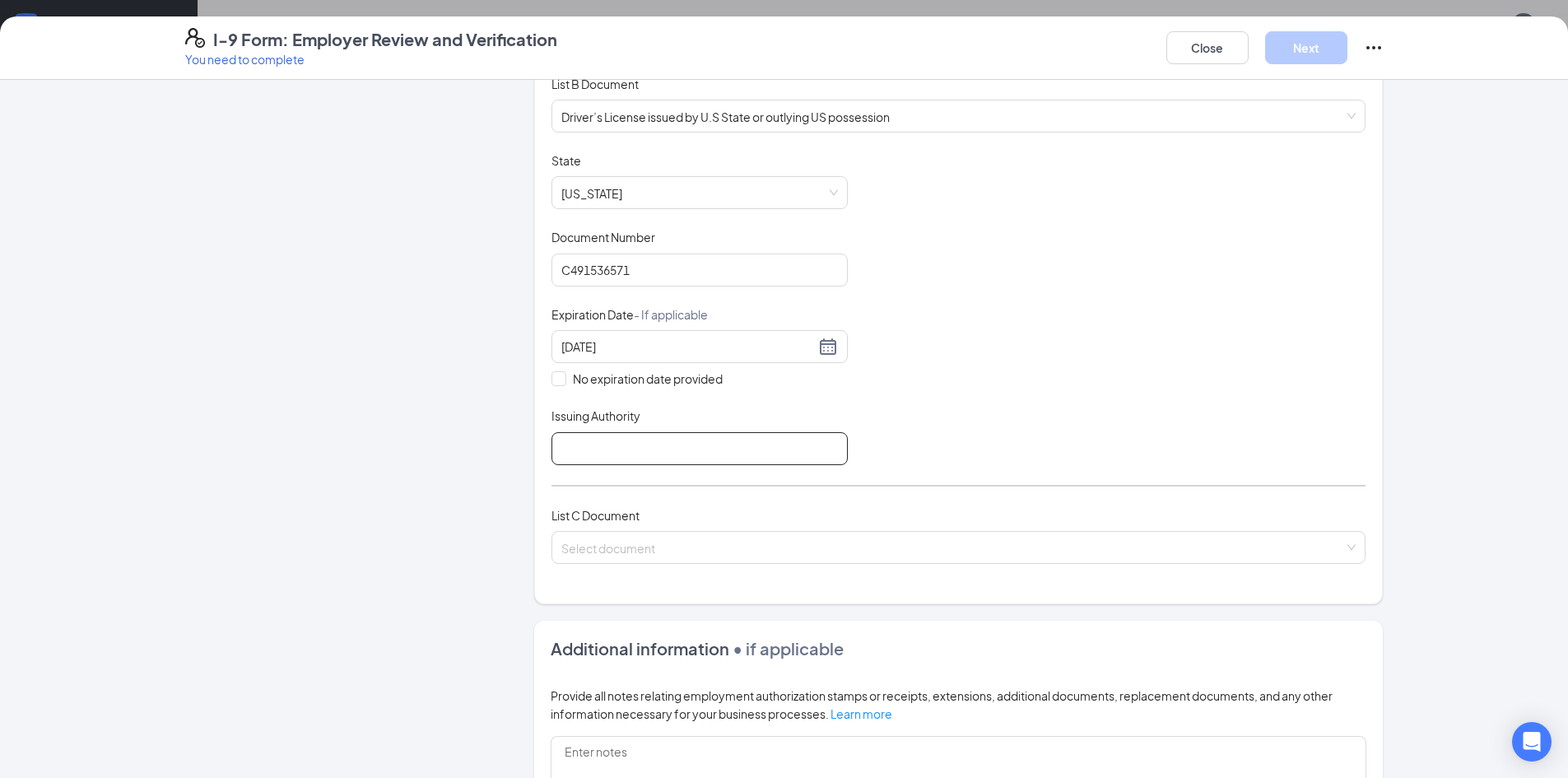
click at [596, 446] on input "Issuing Authority" at bounding box center [700, 448] width 296 height 33
type input "Department of Motor Vechiles"
click at [720, 525] on div "List C Document Select document" at bounding box center [958, 545] width 814 height 78
click at [745, 437] on input "Department of Motor Vechiles" at bounding box center [700, 448] width 296 height 33
click at [784, 520] on div "List C Document" at bounding box center [958, 515] width 814 height 18
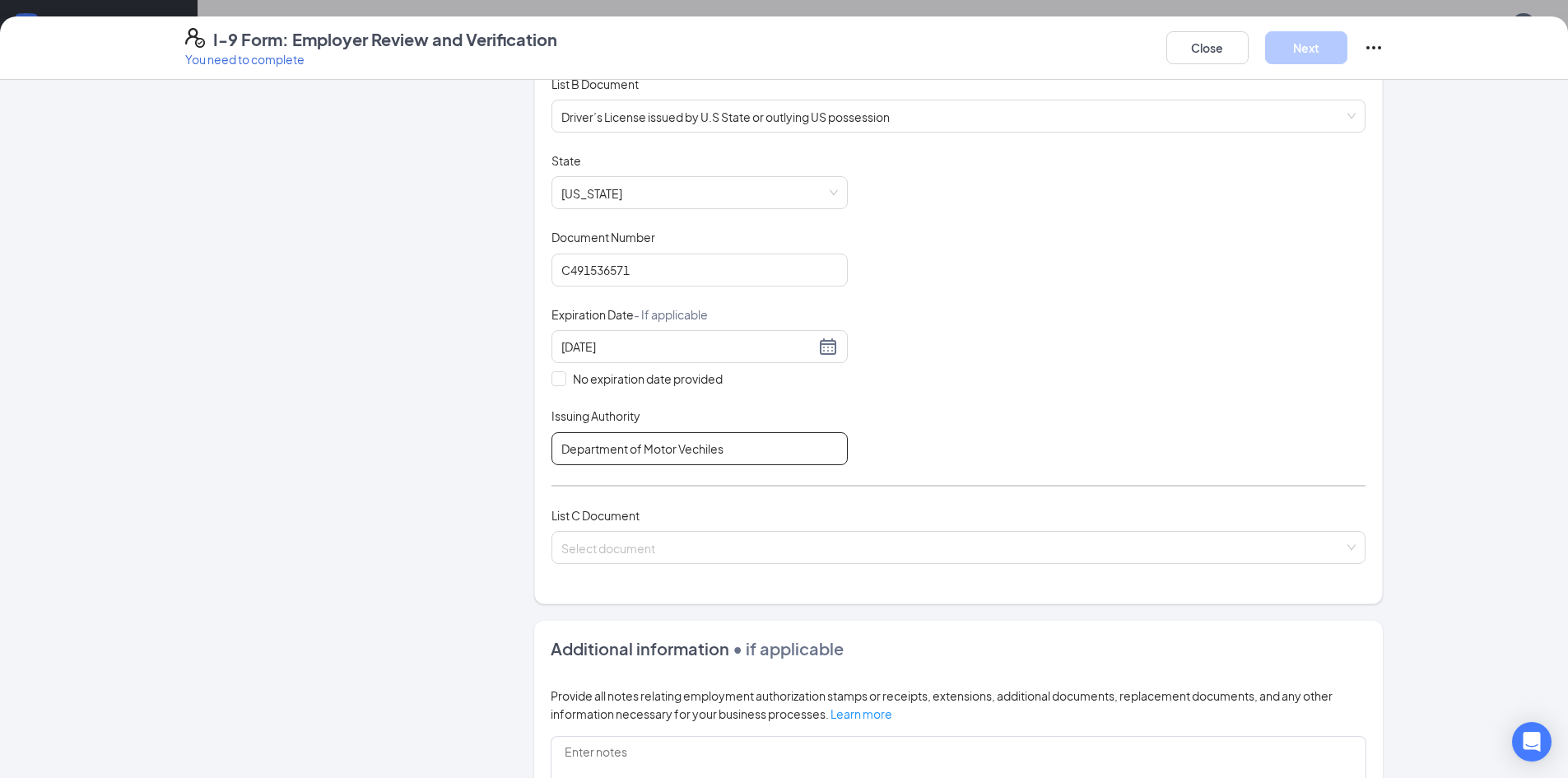
click at [745, 456] on input "Department of Motor Vechiles" at bounding box center [700, 448] width 296 height 33
click at [656, 549] on input "search" at bounding box center [952, 544] width 783 height 24
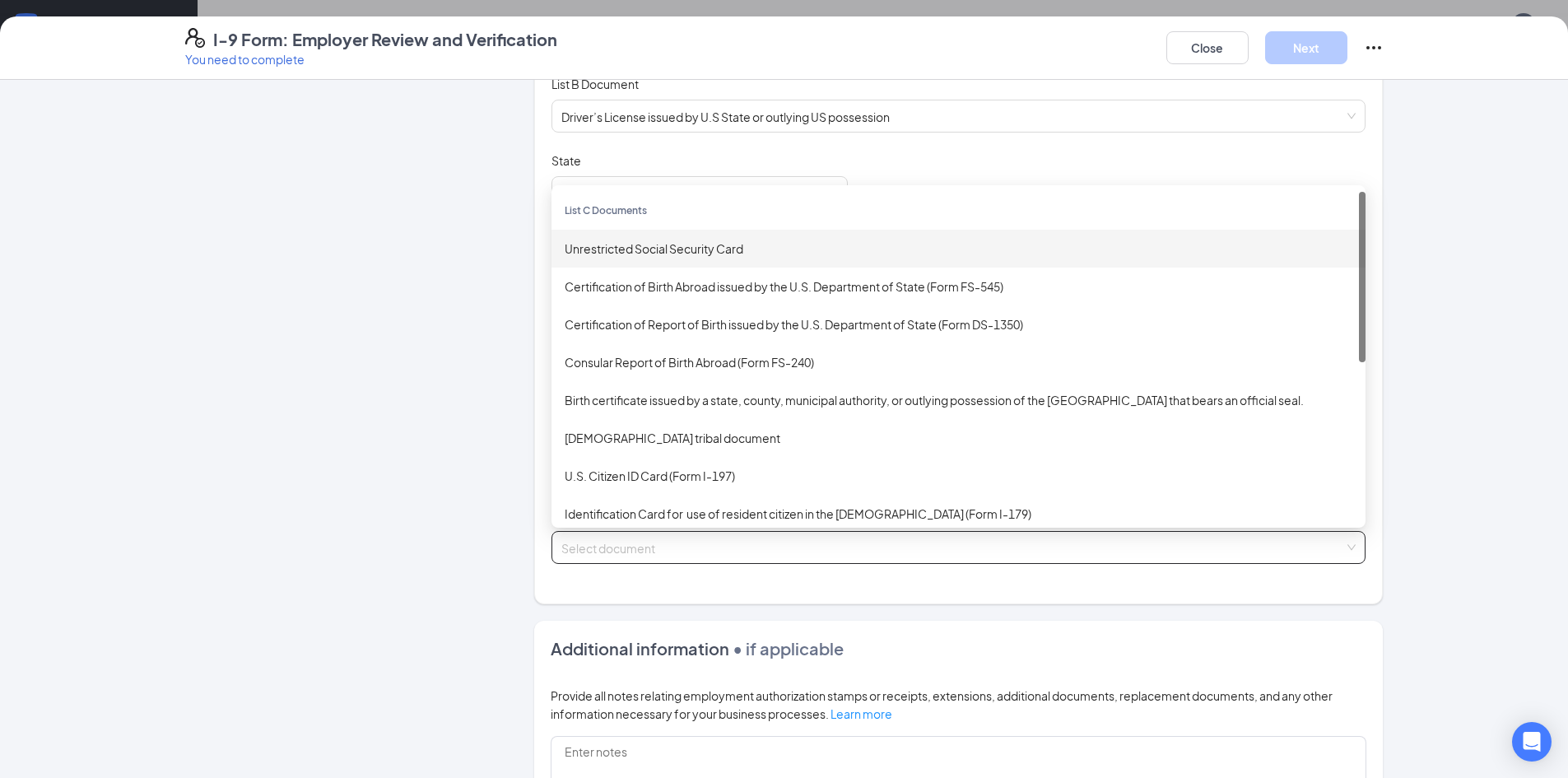
click at [649, 253] on div "Unrestricted Social Security Card" at bounding box center [958, 248] width 788 height 18
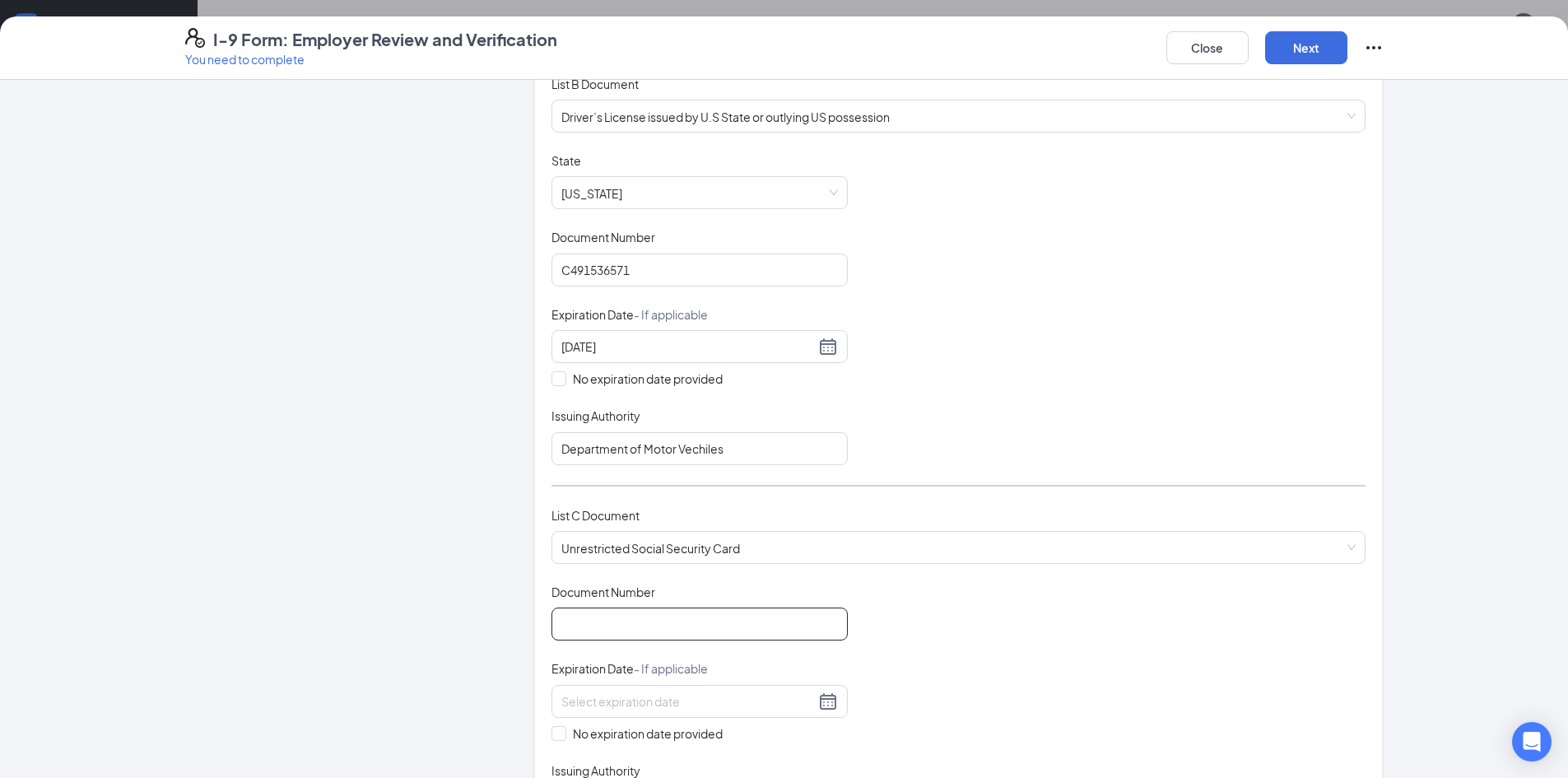
click at [692, 616] on input "Document Number" at bounding box center [700, 623] width 296 height 33
type input "762013334"
click at [552, 731] on input "No expiration date provided" at bounding box center [557, 732] width 12 height 12
checkbox input "true"
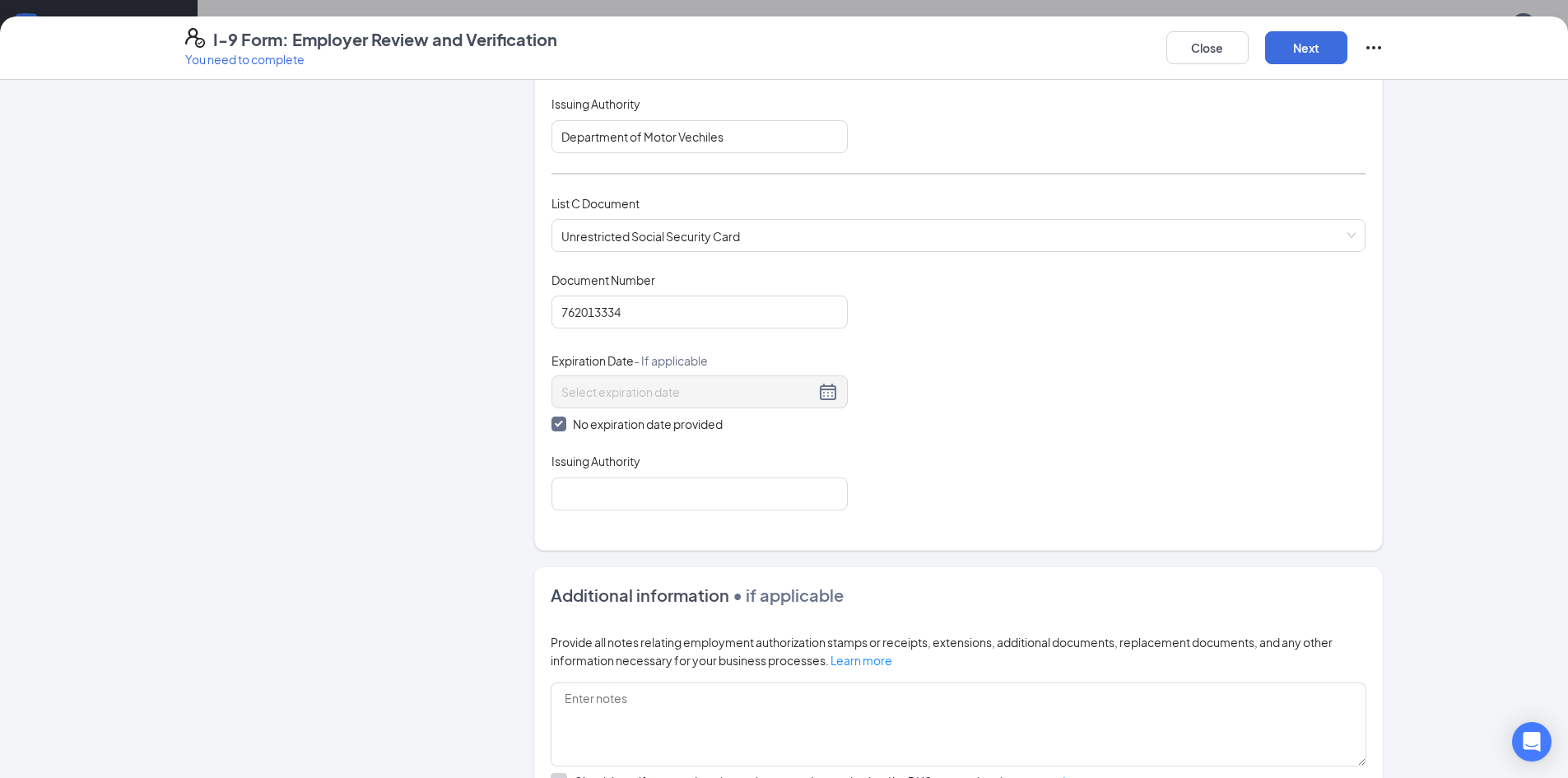
scroll to position [576, 0]
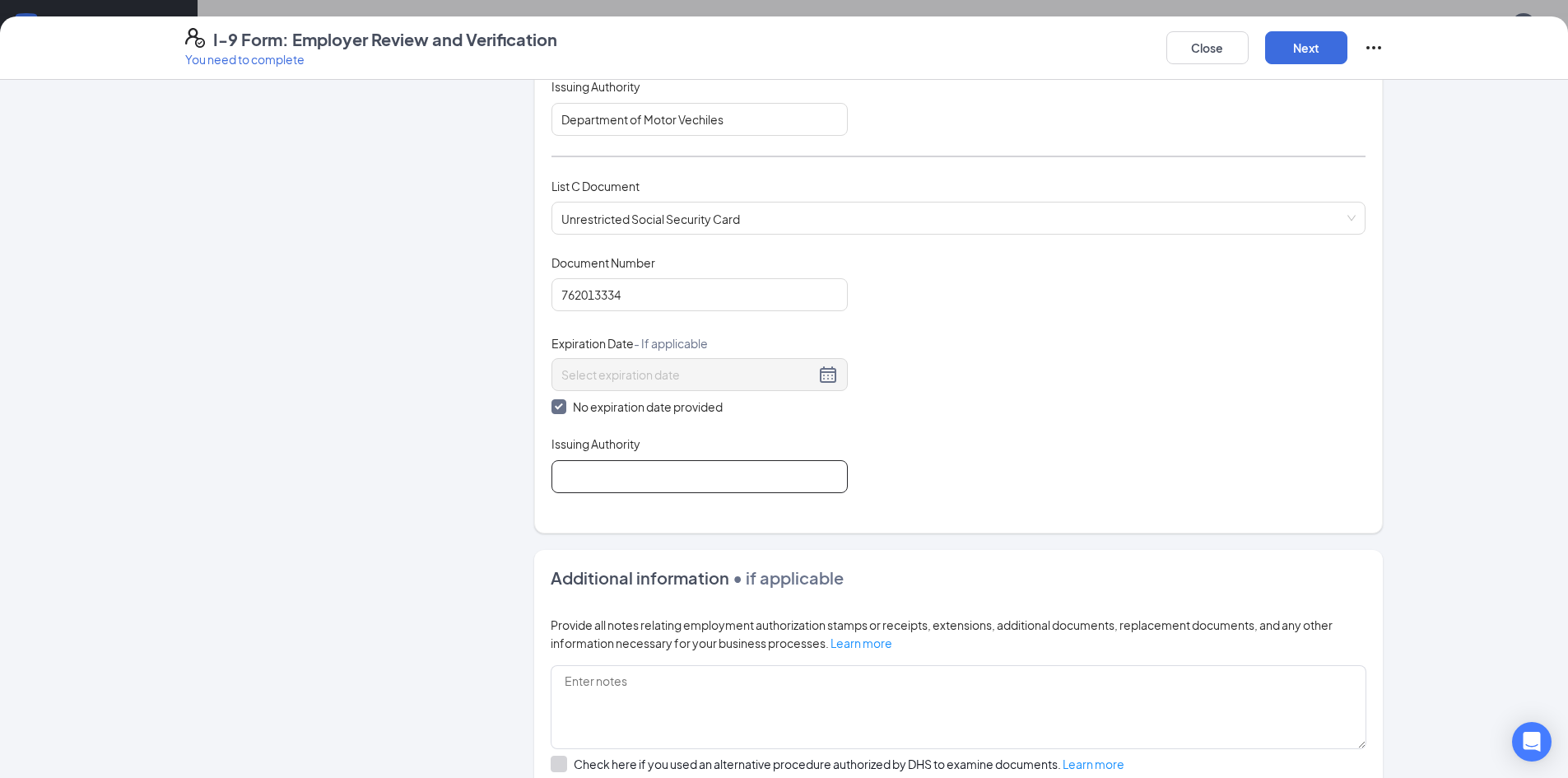
click at [642, 477] on input "Issuing Authority" at bounding box center [700, 476] width 296 height 33
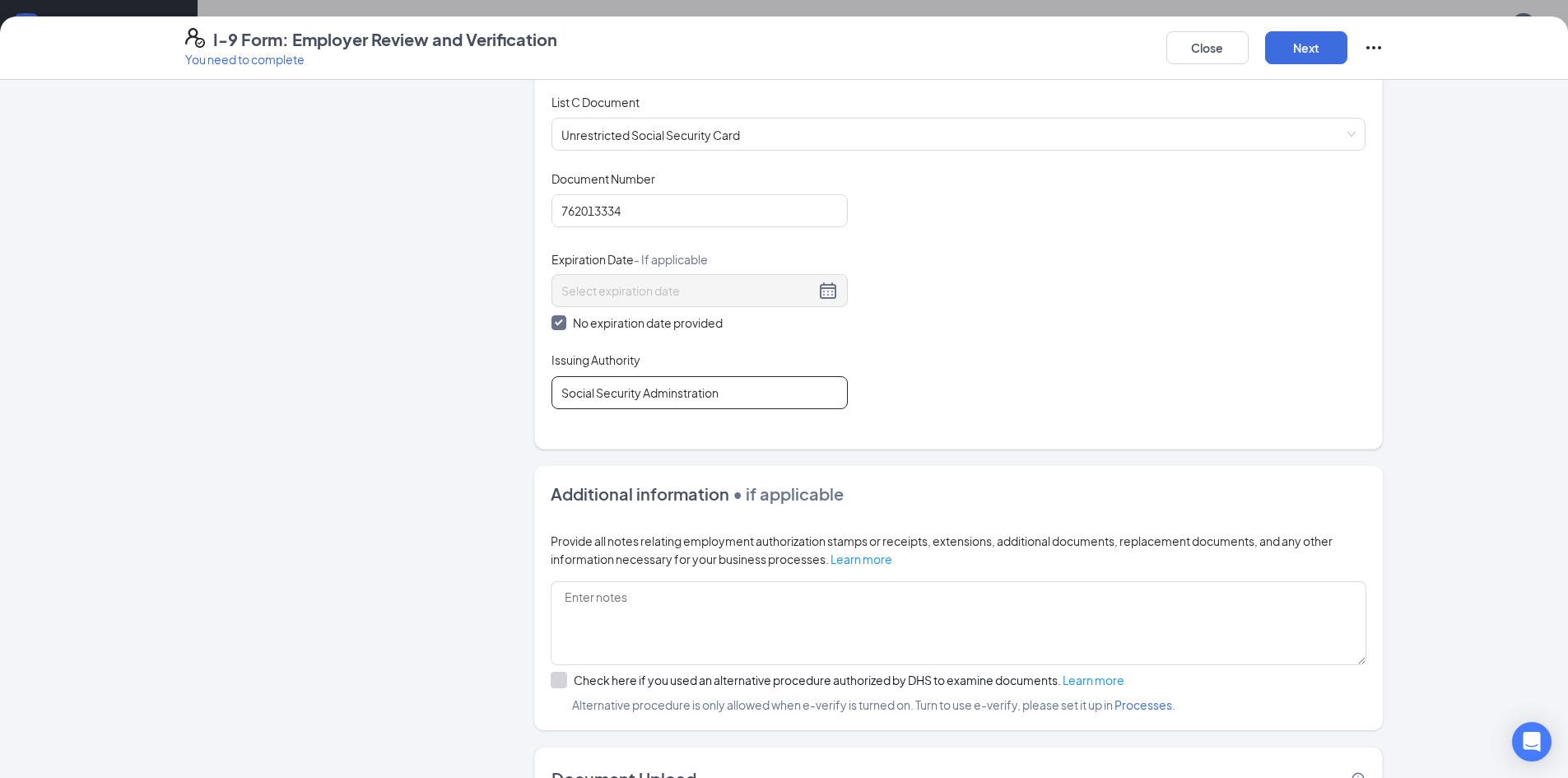
scroll to position [785, 0]
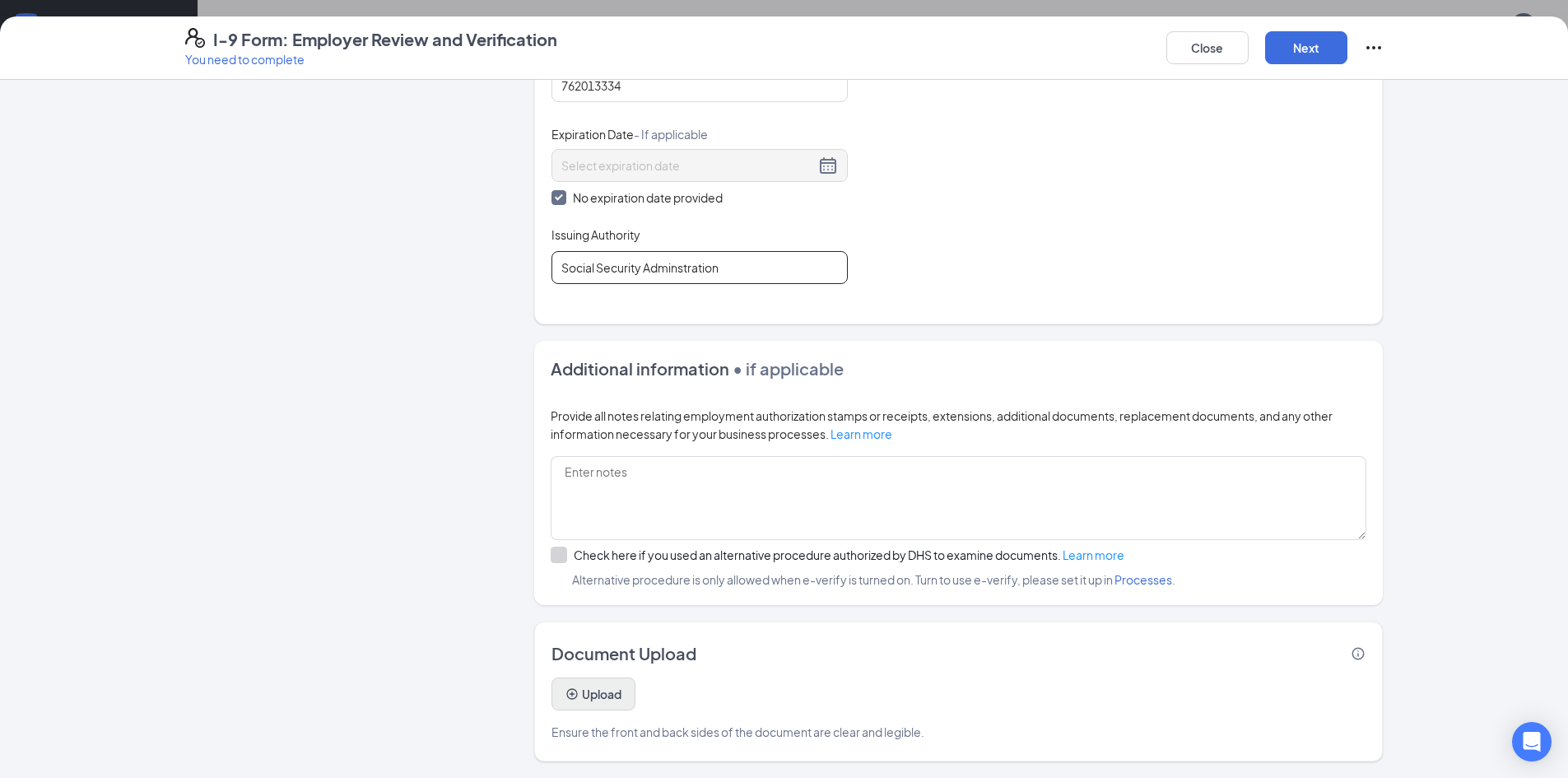
type input "Social Security Adminstration"
click at [603, 693] on button "Upload" at bounding box center [593, 694] width 84 height 33
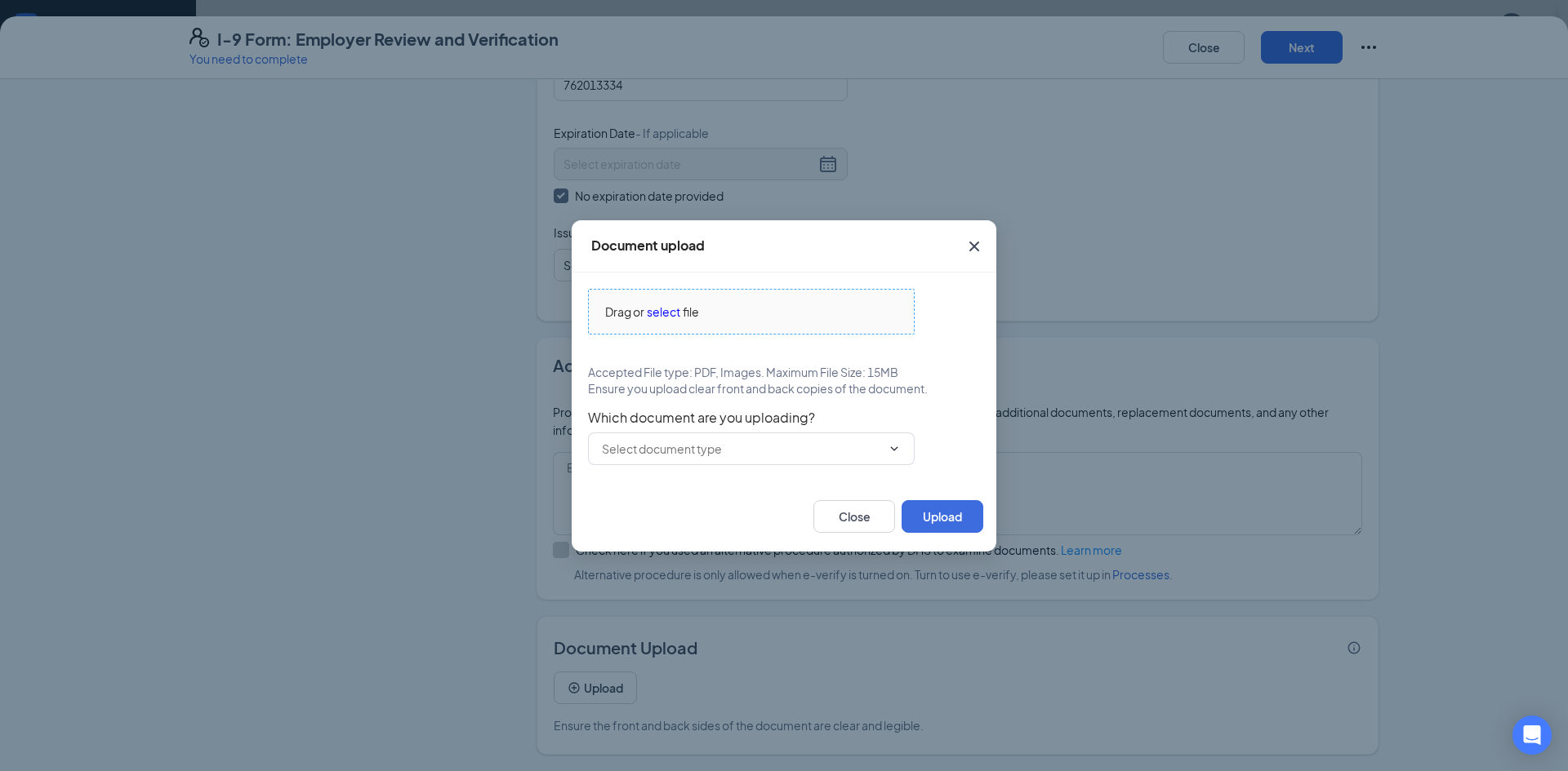
click at [709, 314] on div "Drag or select file" at bounding box center [751, 312] width 325 height 18
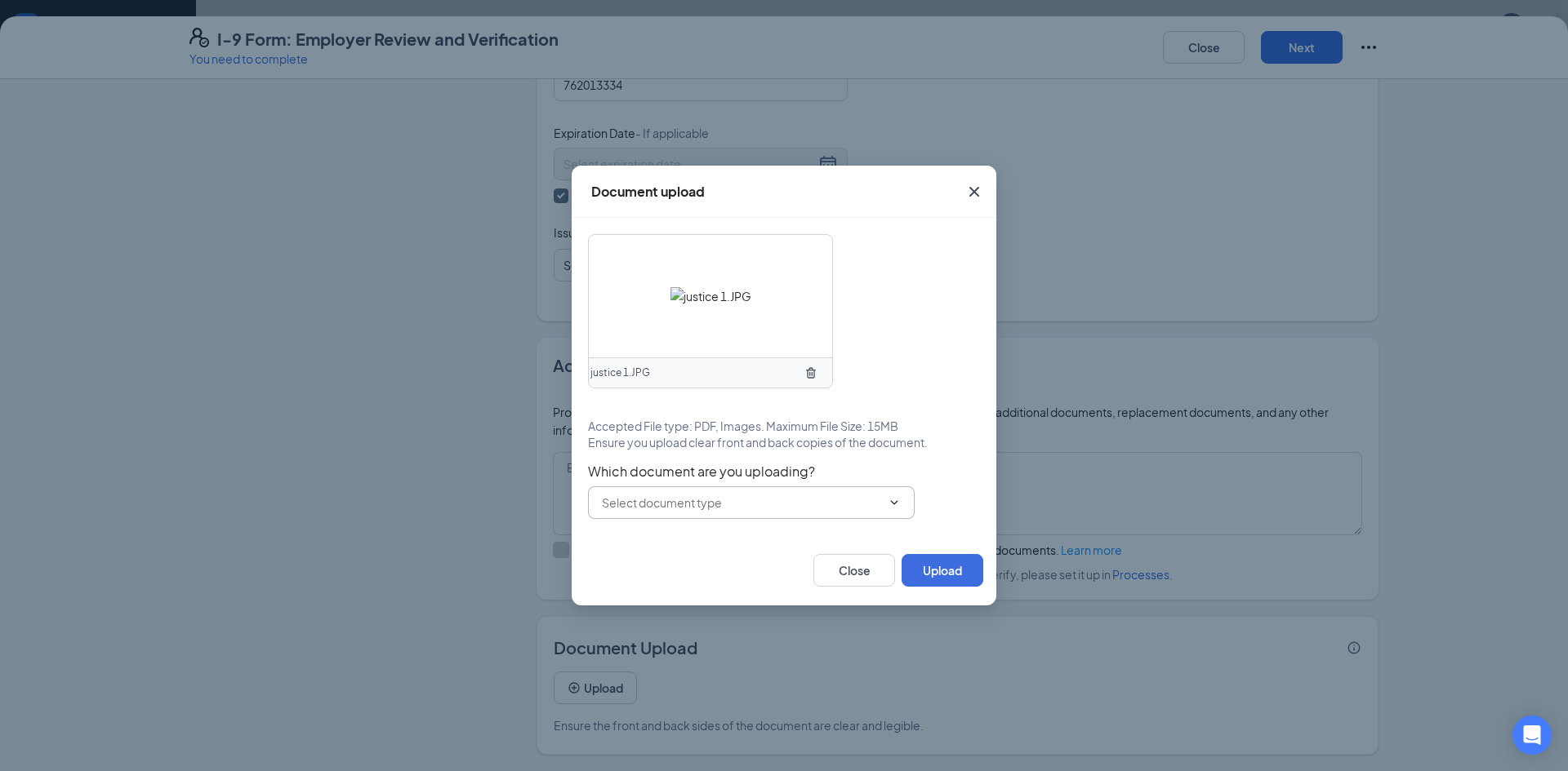
click at [744, 499] on input "text" at bounding box center [742, 502] width 280 height 18
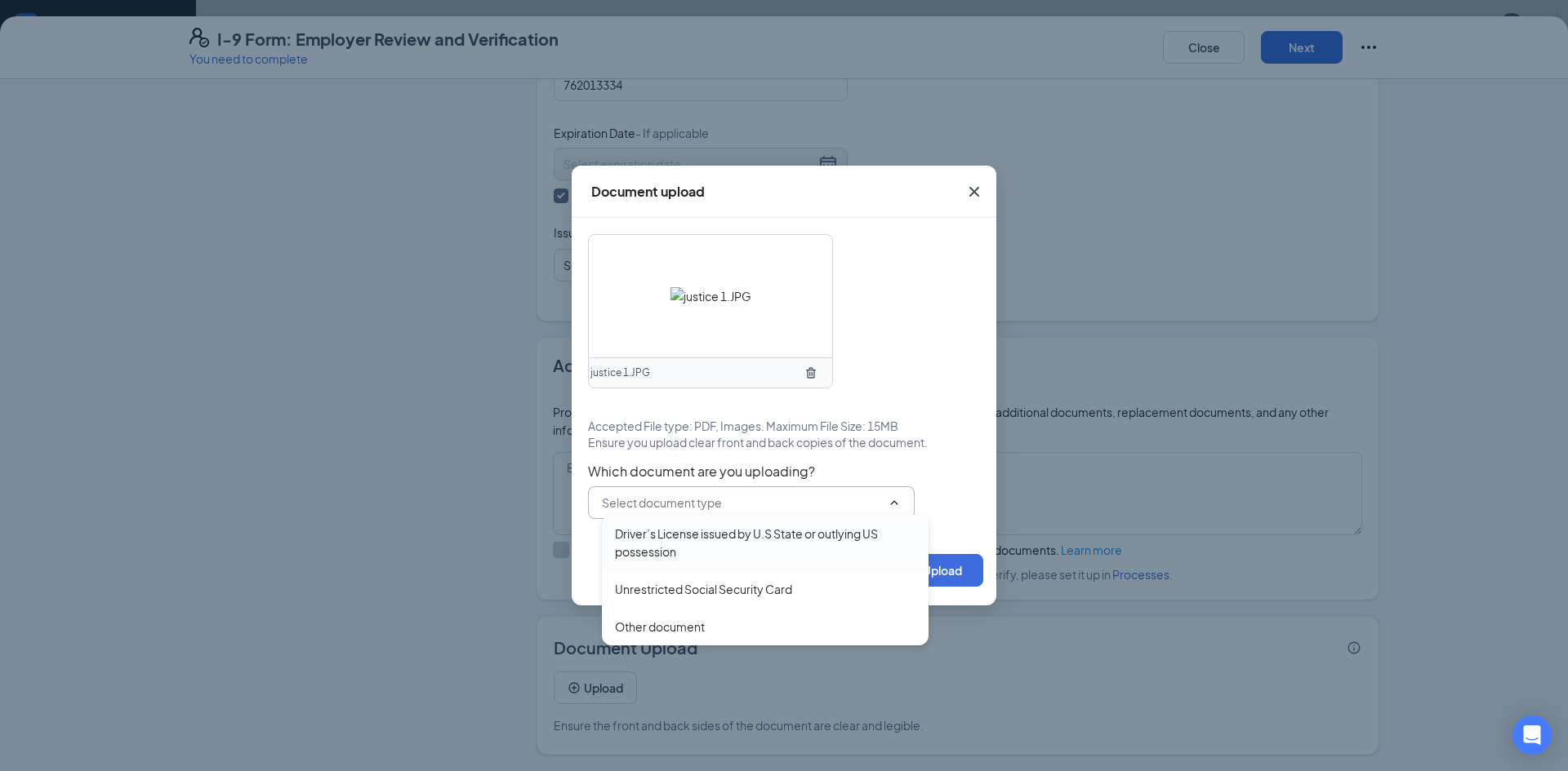
click at [746, 538] on div "Driver’s License issued by U.S State or outlying US possession" at bounding box center [764, 543] width 300 height 36
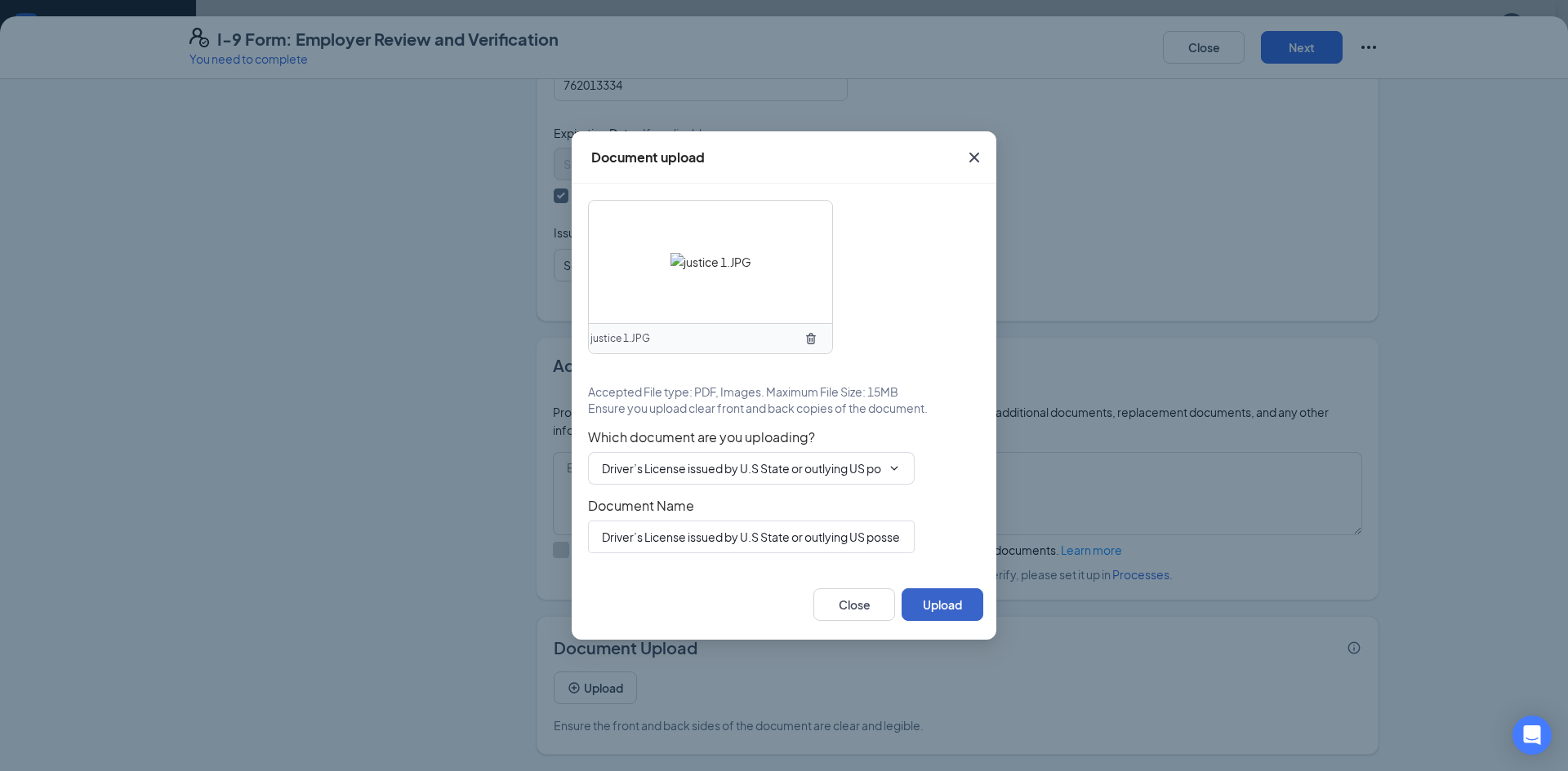
click at [939, 604] on button "Upload" at bounding box center [942, 604] width 82 height 32
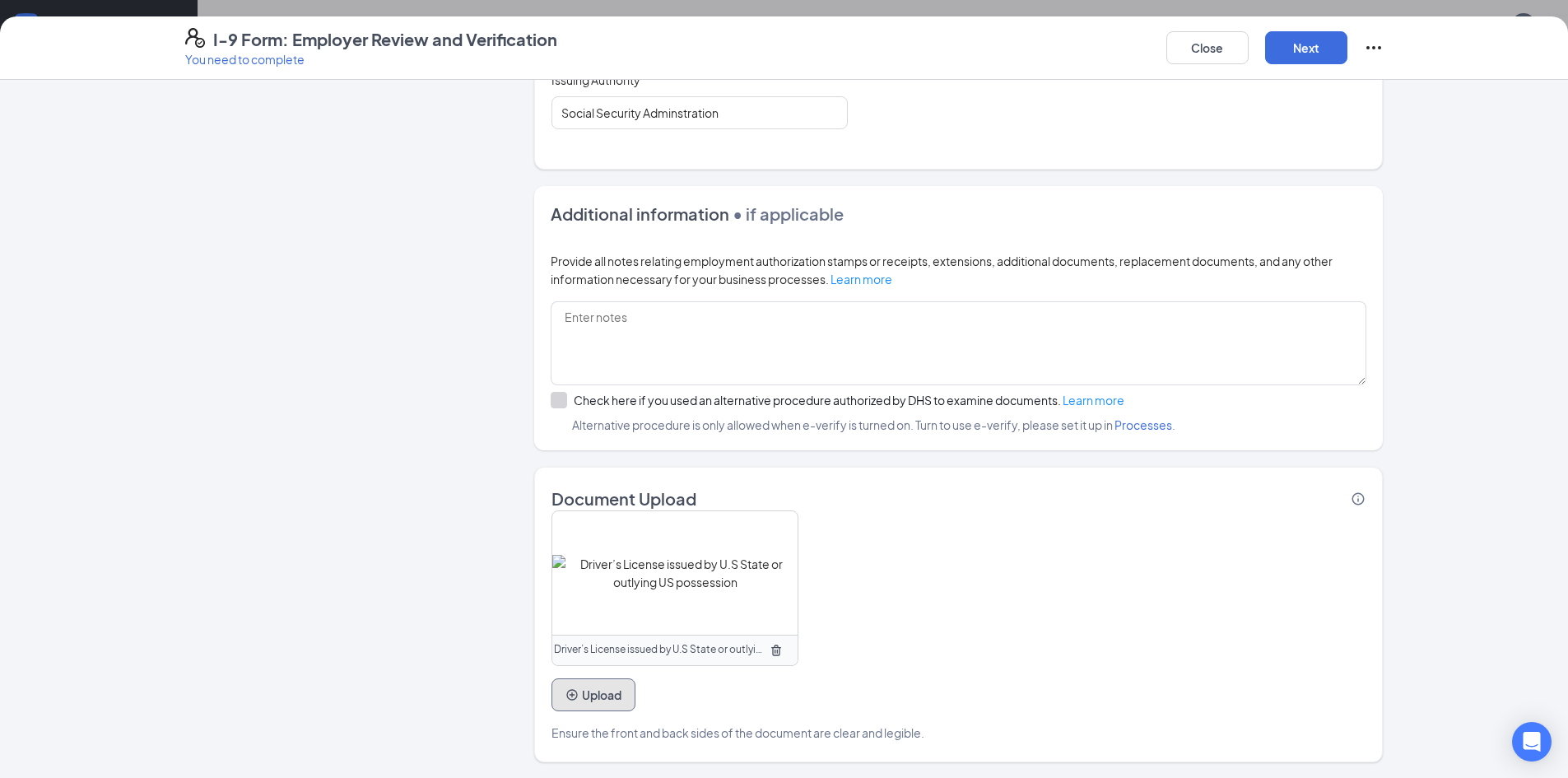
scroll to position [942, 0]
click at [596, 689] on button "Upload" at bounding box center [593, 694] width 84 height 33
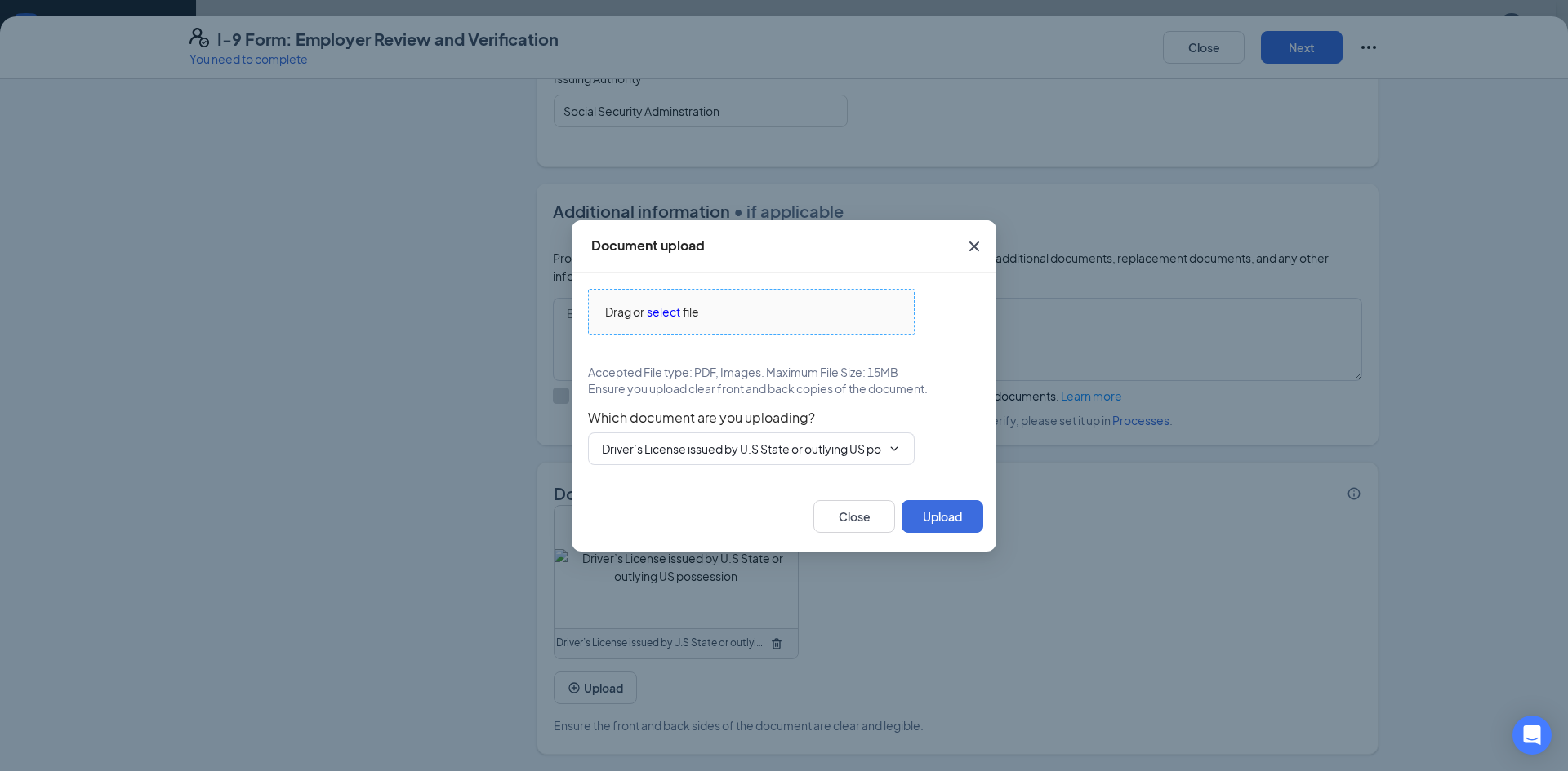
click at [687, 317] on span "file" at bounding box center [691, 312] width 16 height 18
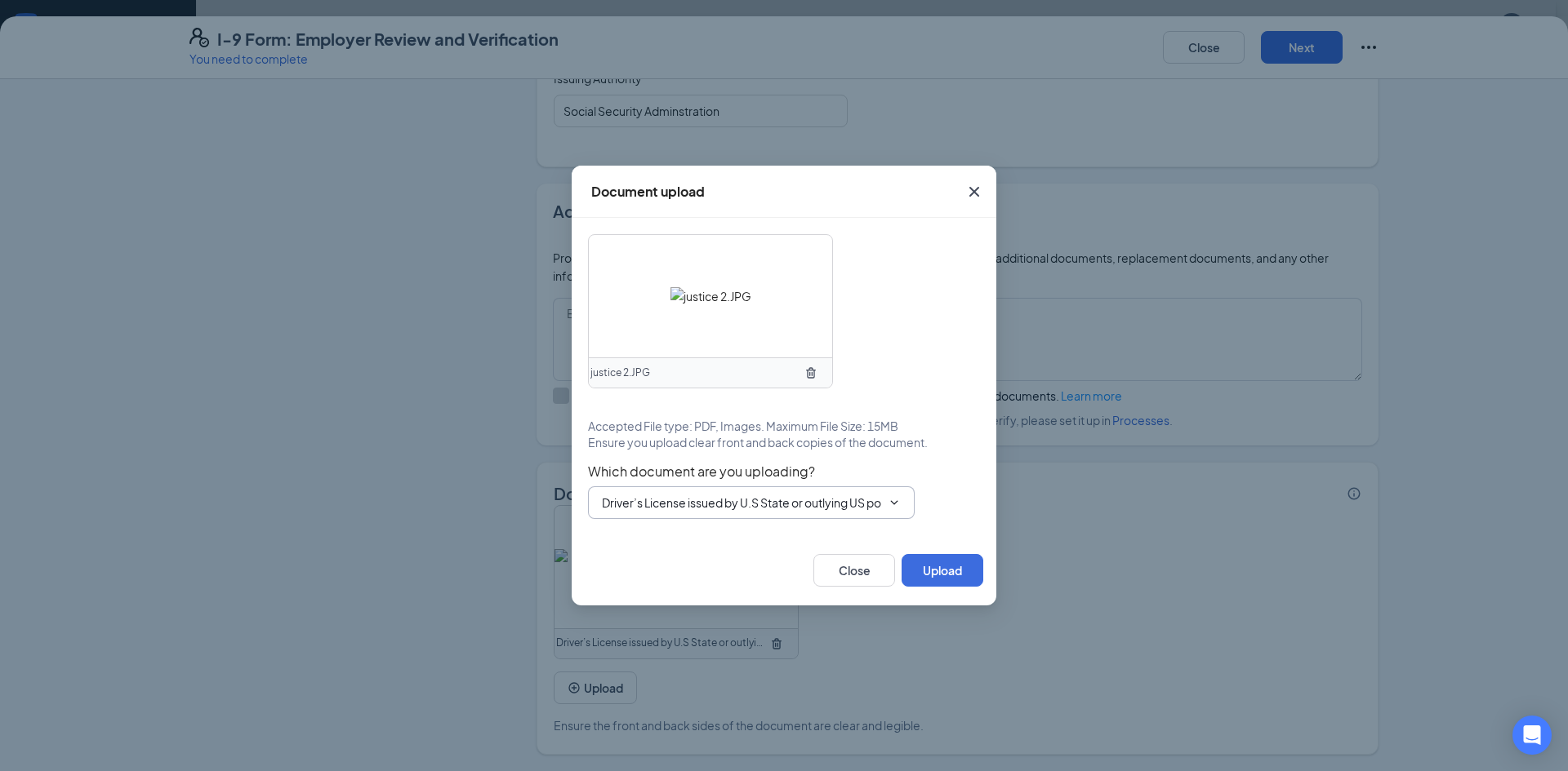
click at [843, 498] on input "Driver’s License issued by U.S State or outlying US possession" at bounding box center [742, 502] width 280 height 18
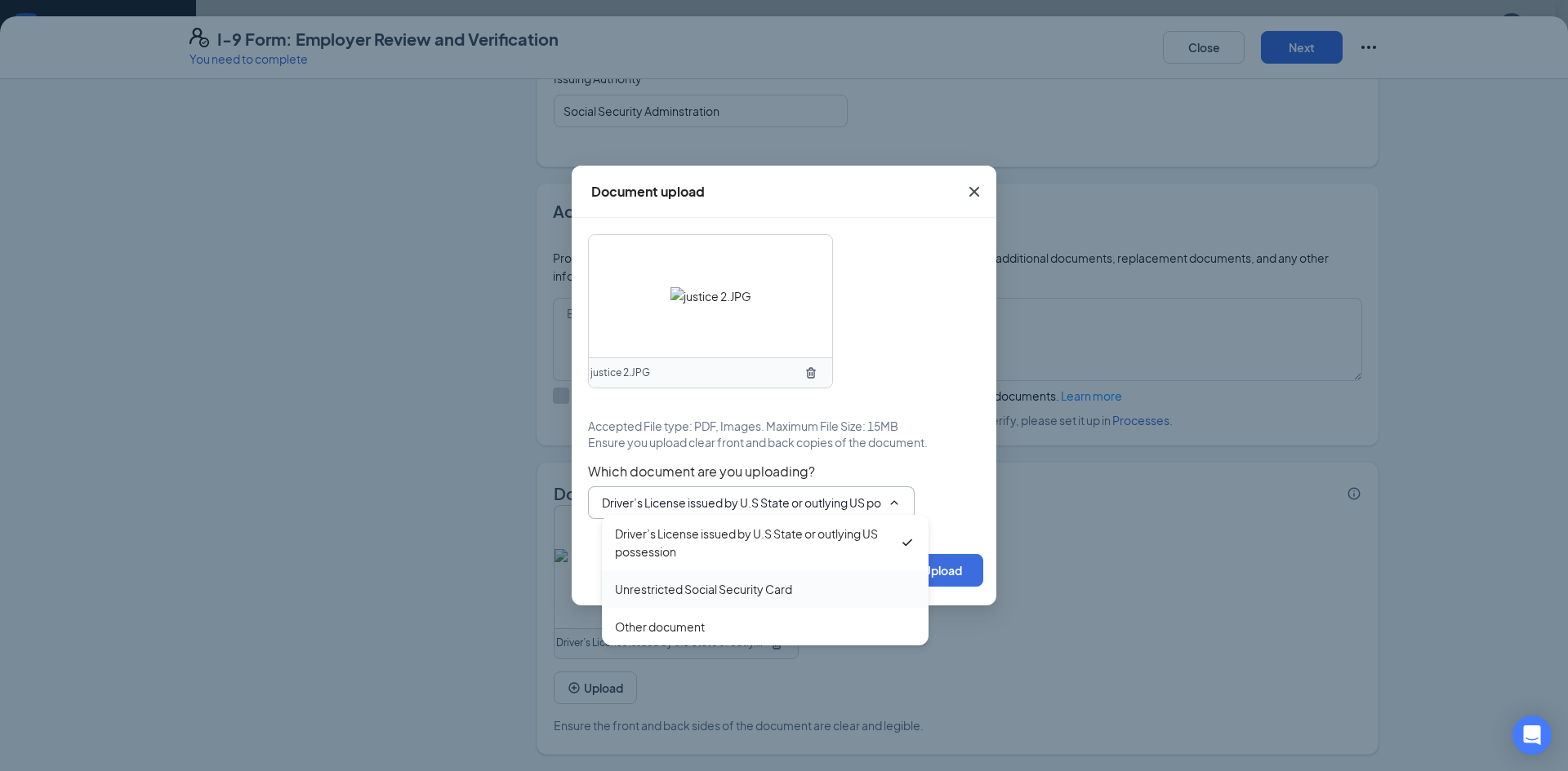
click at [806, 595] on div "Unrestricted Social Security Card" at bounding box center [764, 589] width 300 height 18
type input "Unrestricted Social Security Card"
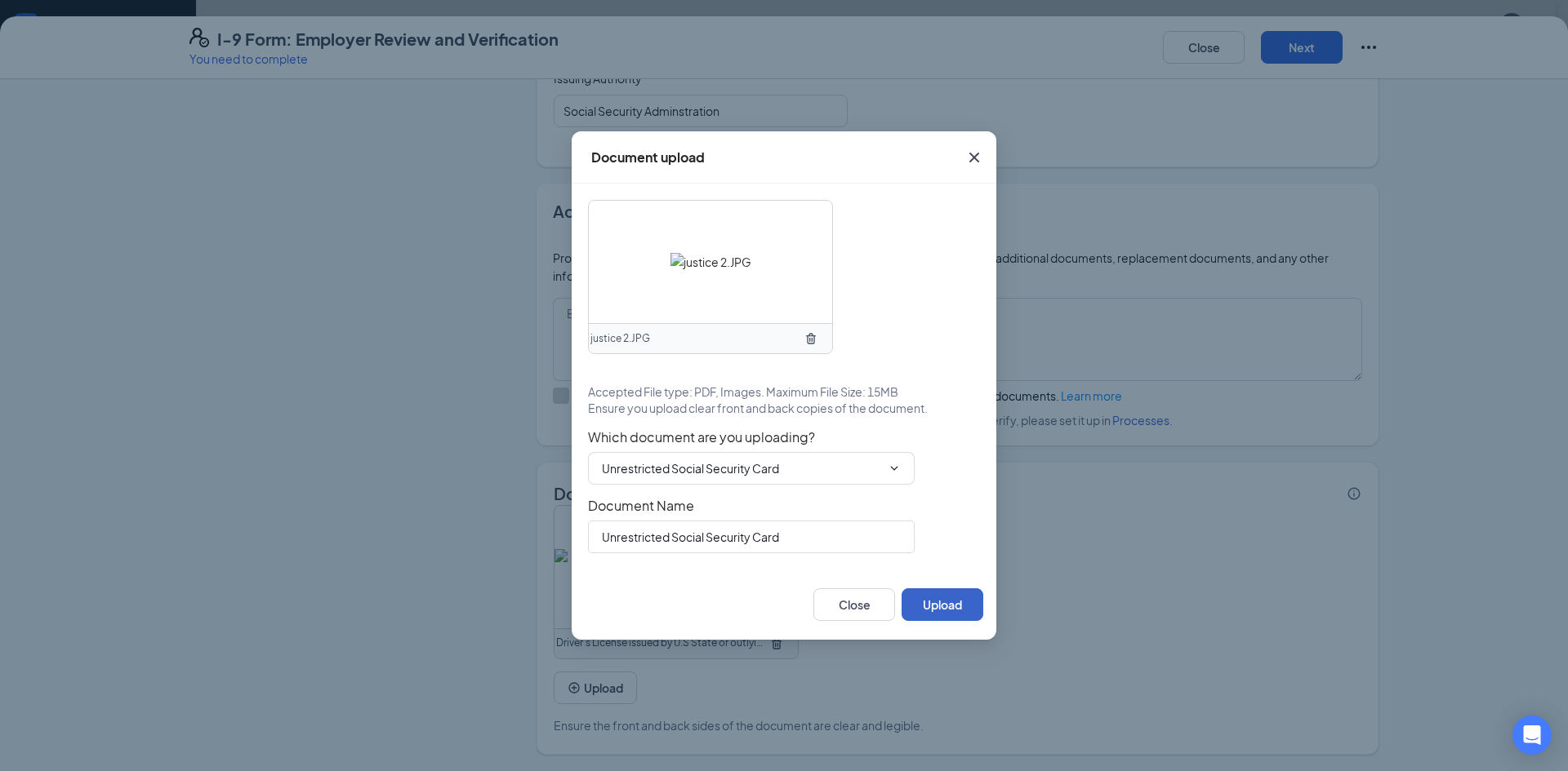
click at [960, 607] on button "Upload" at bounding box center [942, 604] width 82 height 32
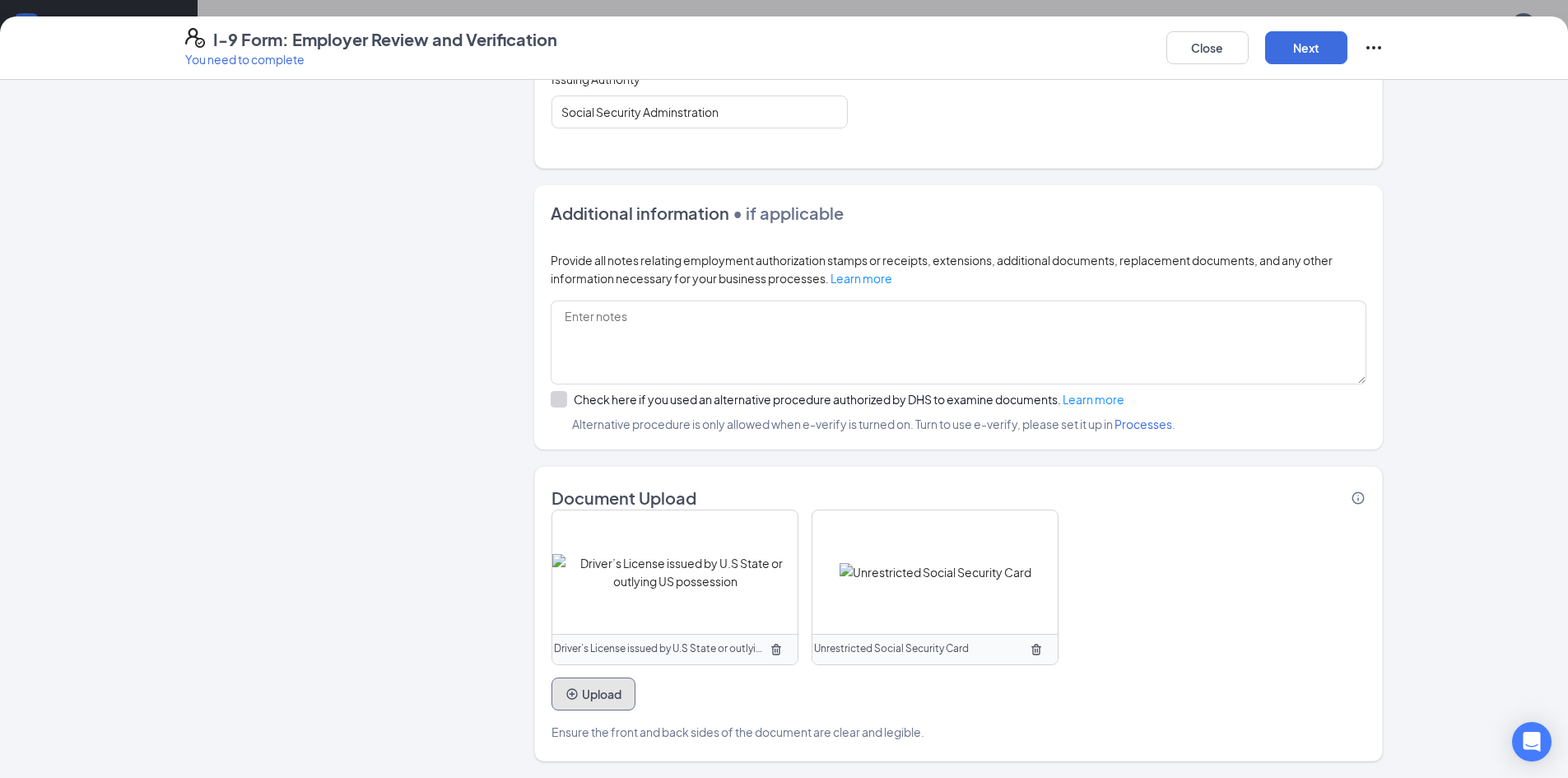
scroll to position [659, 0]
click at [1294, 45] on button "Next" at bounding box center [1306, 48] width 82 height 33
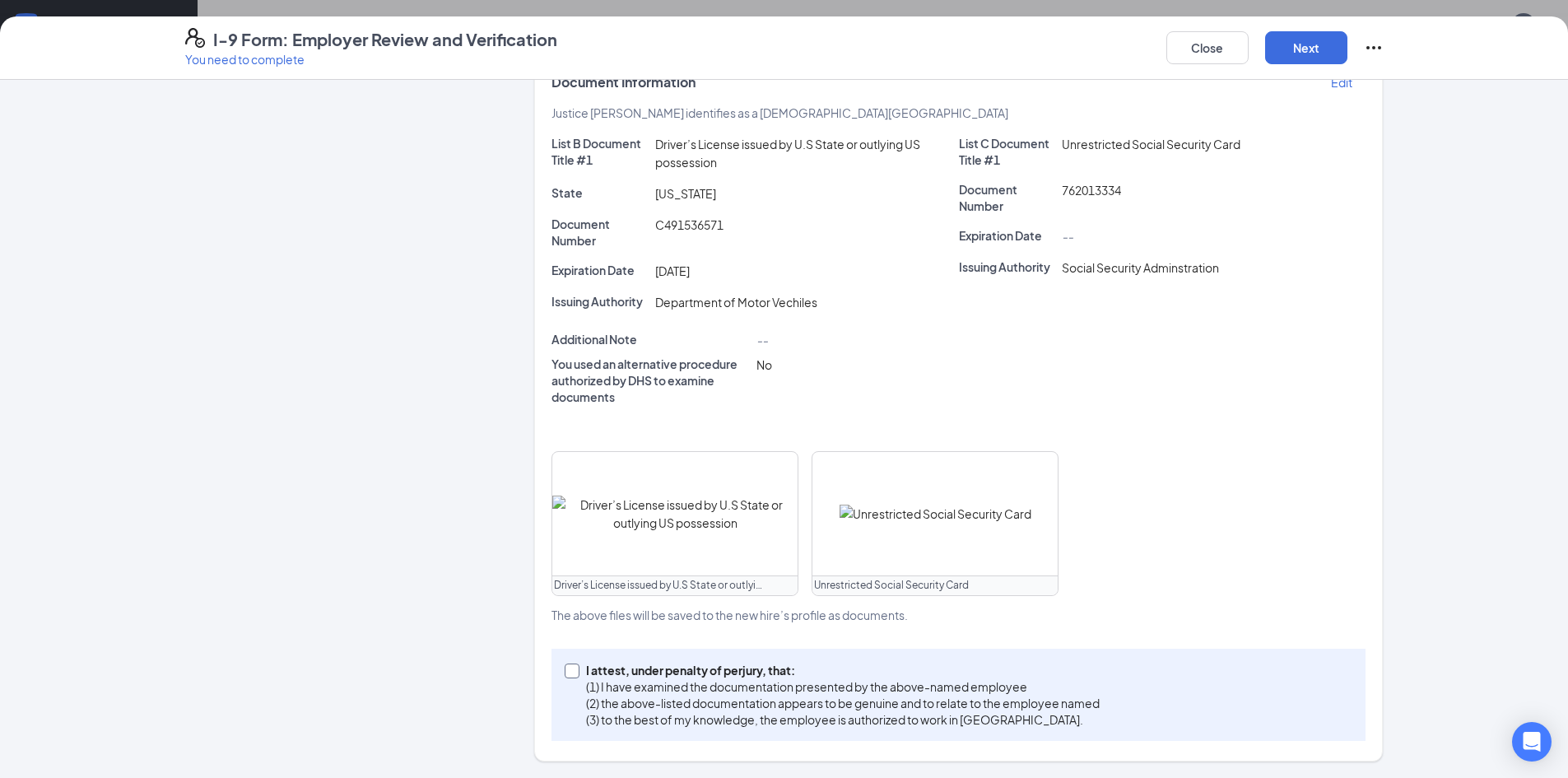
click at [570, 674] on span at bounding box center [572, 670] width 14 height 14
click at [570, 674] on input "I attest, under penalty of [PERSON_NAME], that: (1) I have examined the documen…" at bounding box center [570, 669] width 12 height 12
checkbox input "true"
click at [1311, 49] on button "Next" at bounding box center [1306, 48] width 82 height 33
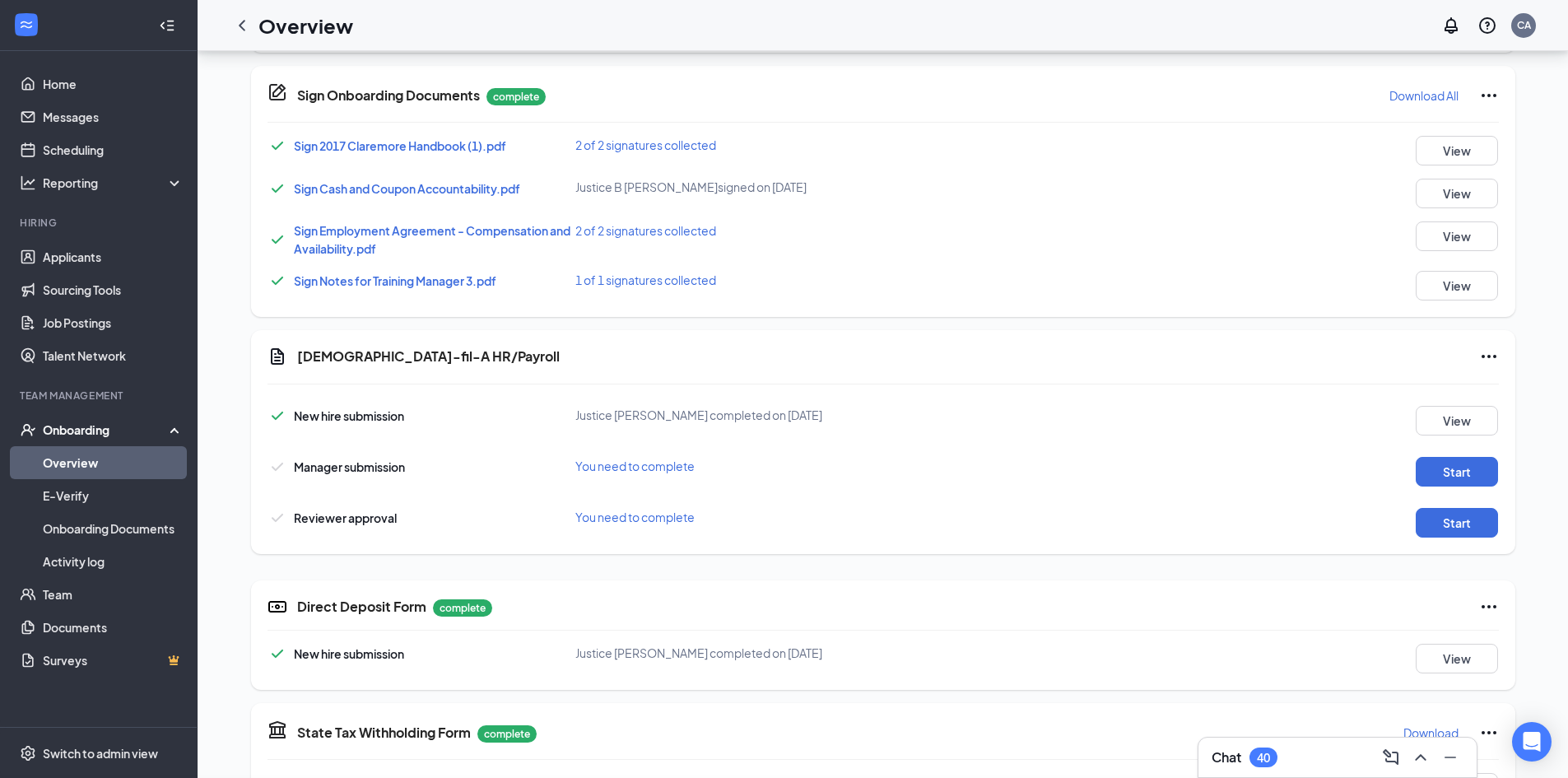
click at [780, 248] on div "I-9 Form: Employer Review and Verification You need to complete Close Employer …" at bounding box center [784, 389] width 1568 height 778
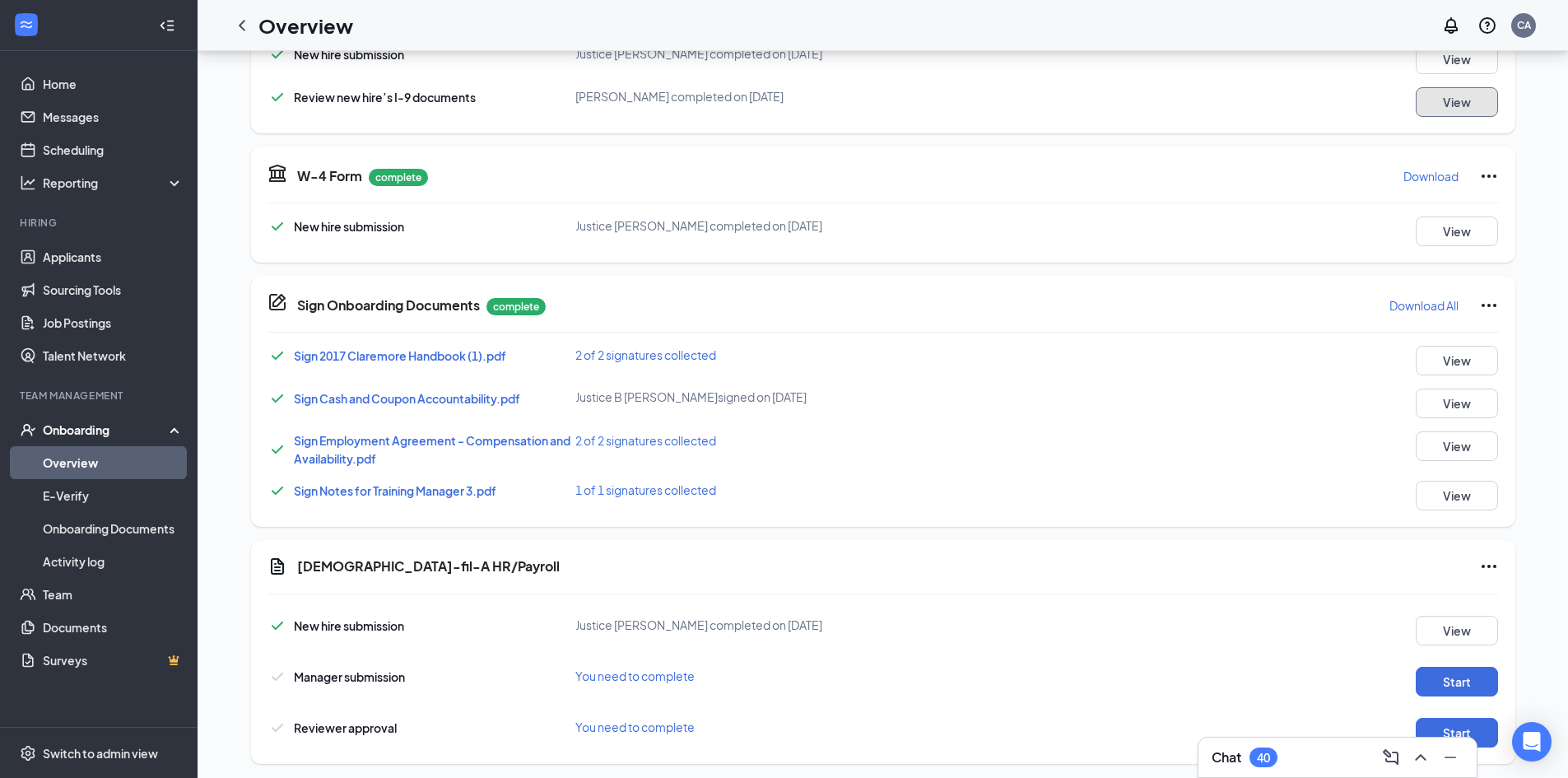
scroll to position [494, 0]
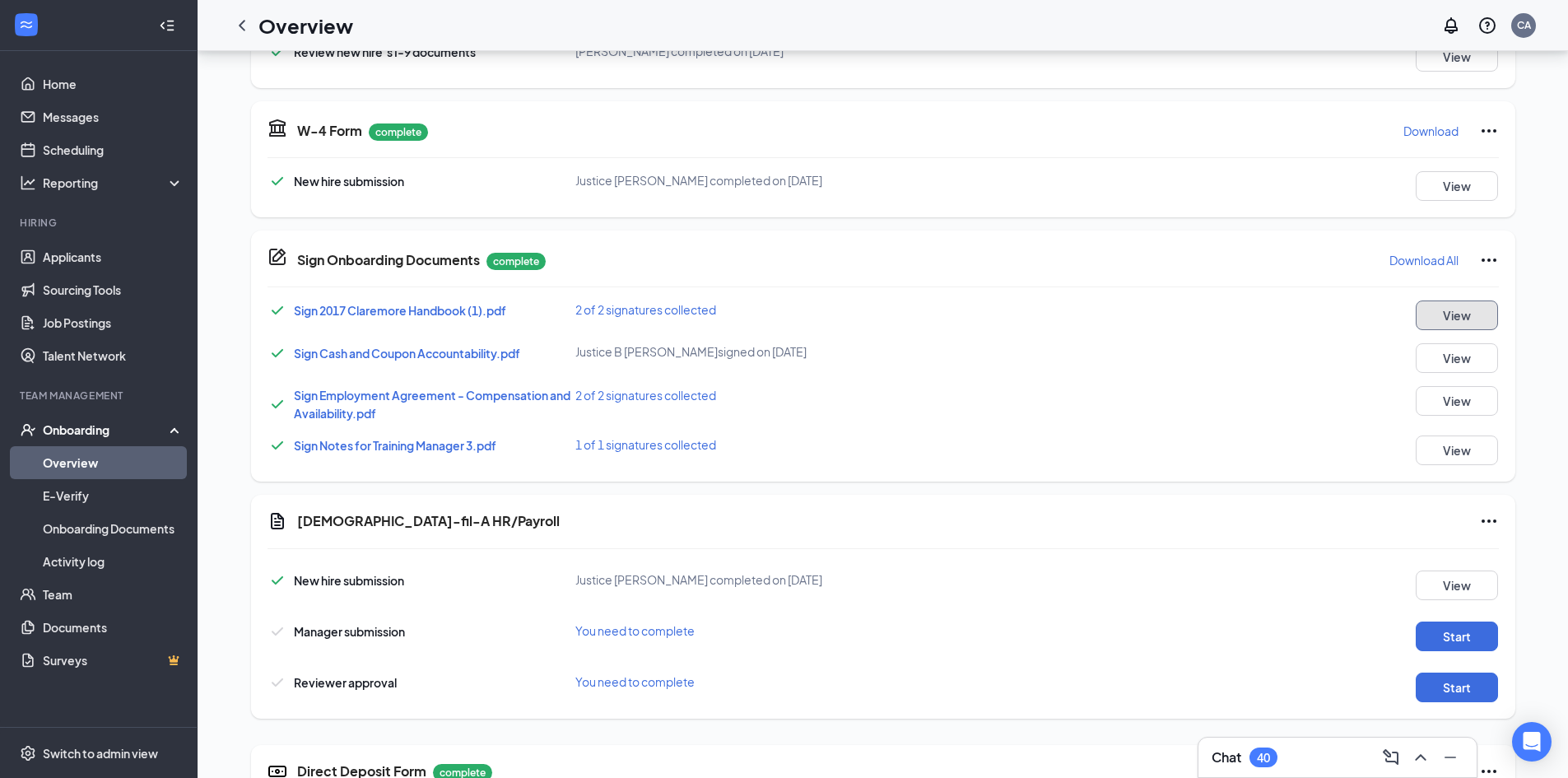
click at [1451, 316] on button "View" at bounding box center [1456, 315] width 82 height 30
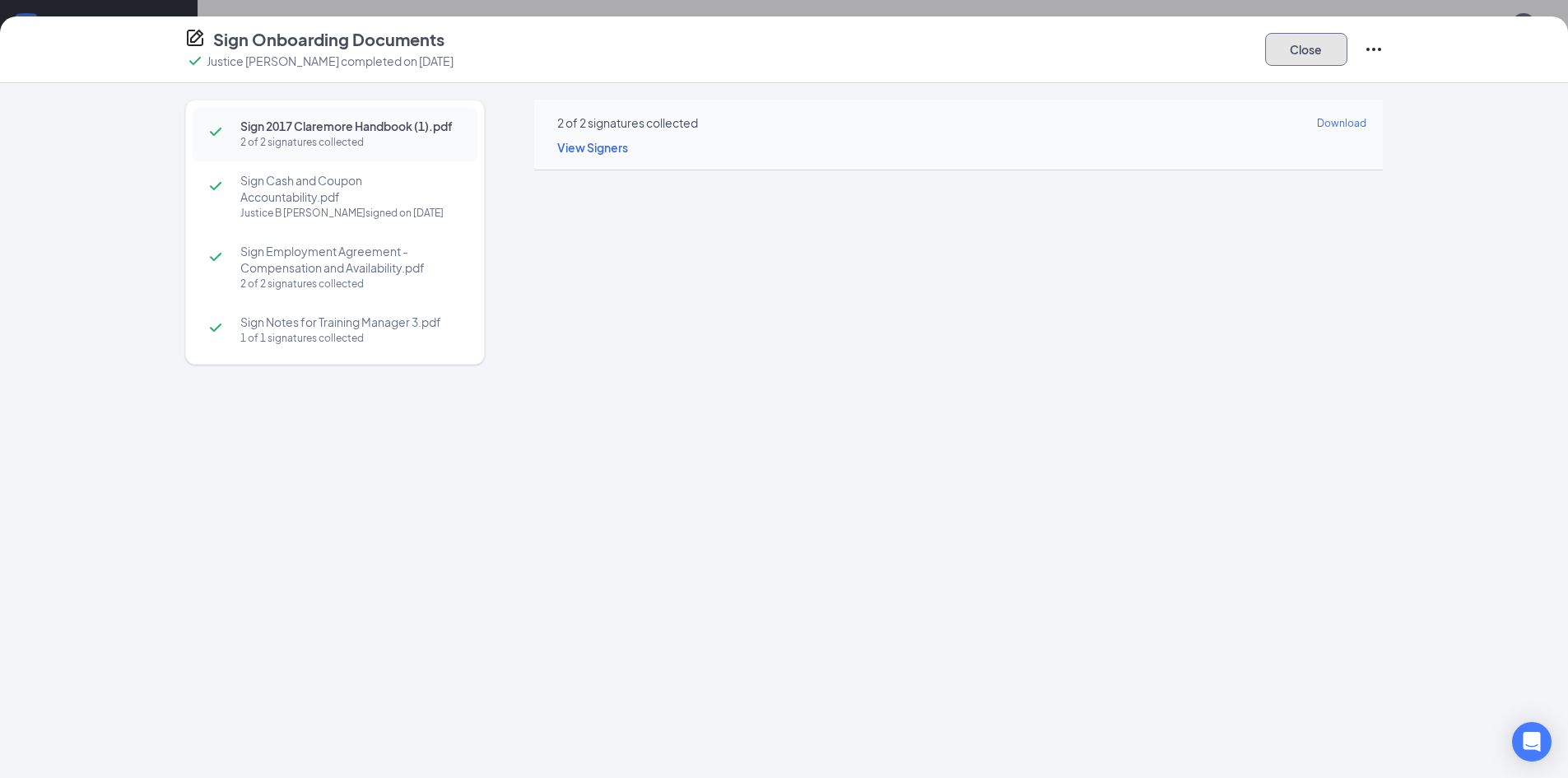
click at [1325, 47] on button "Close" at bounding box center [1306, 49] width 82 height 33
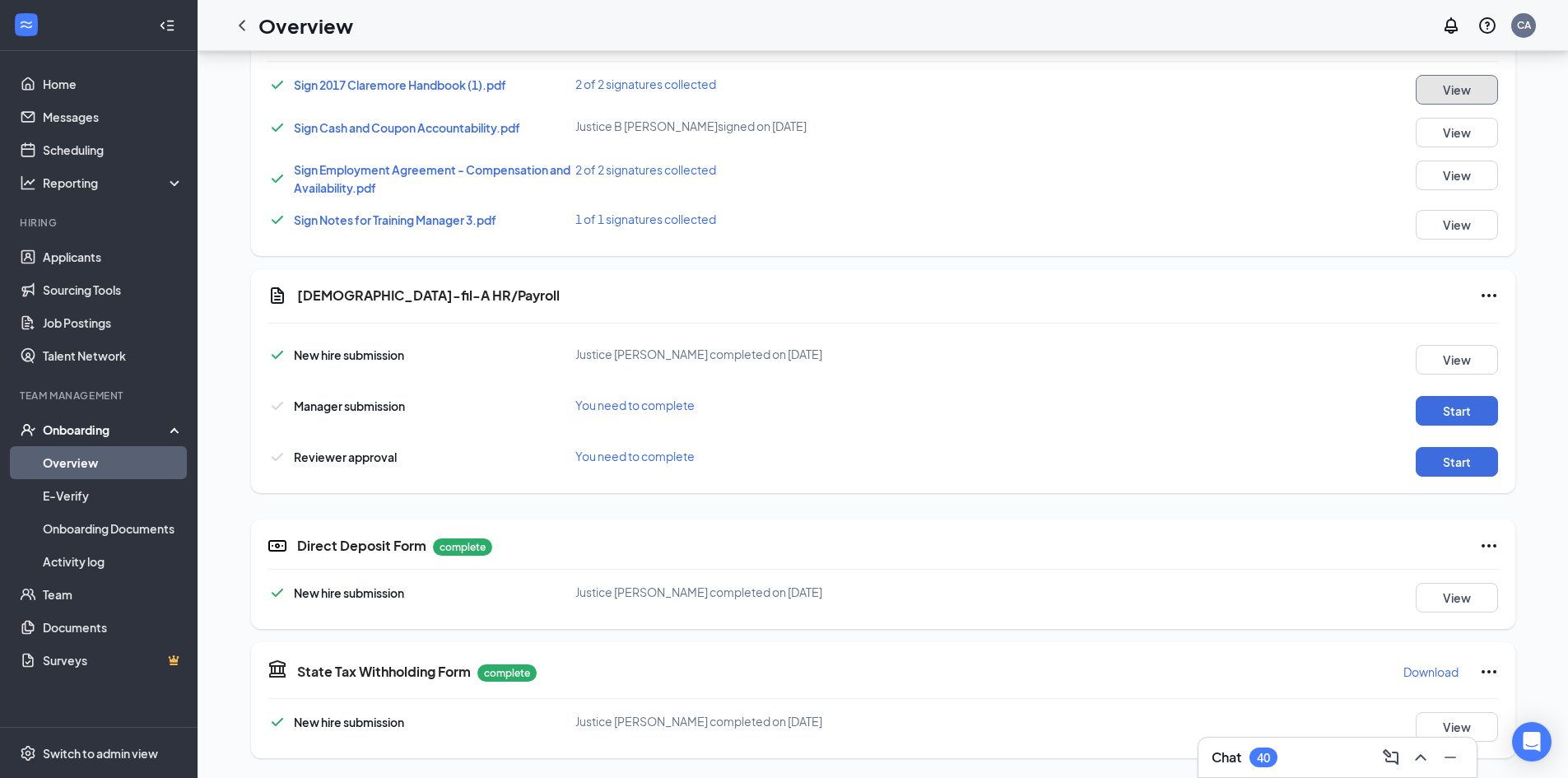
scroll to position [637, 0]
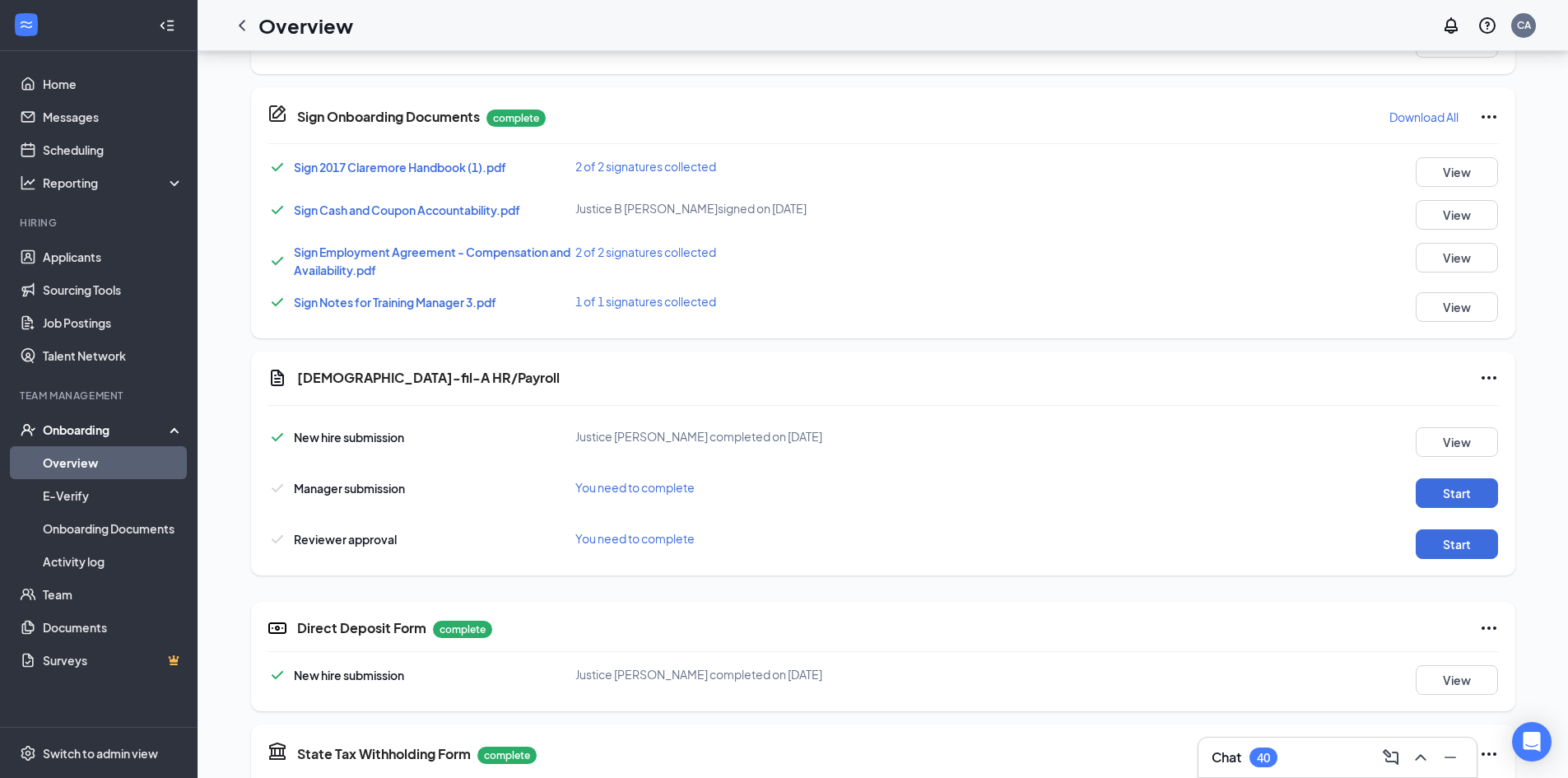
click at [371, 250] on span "Sign Employment Agreement - Compensation and Availability.pdf" at bounding box center [432, 261] width 276 height 33
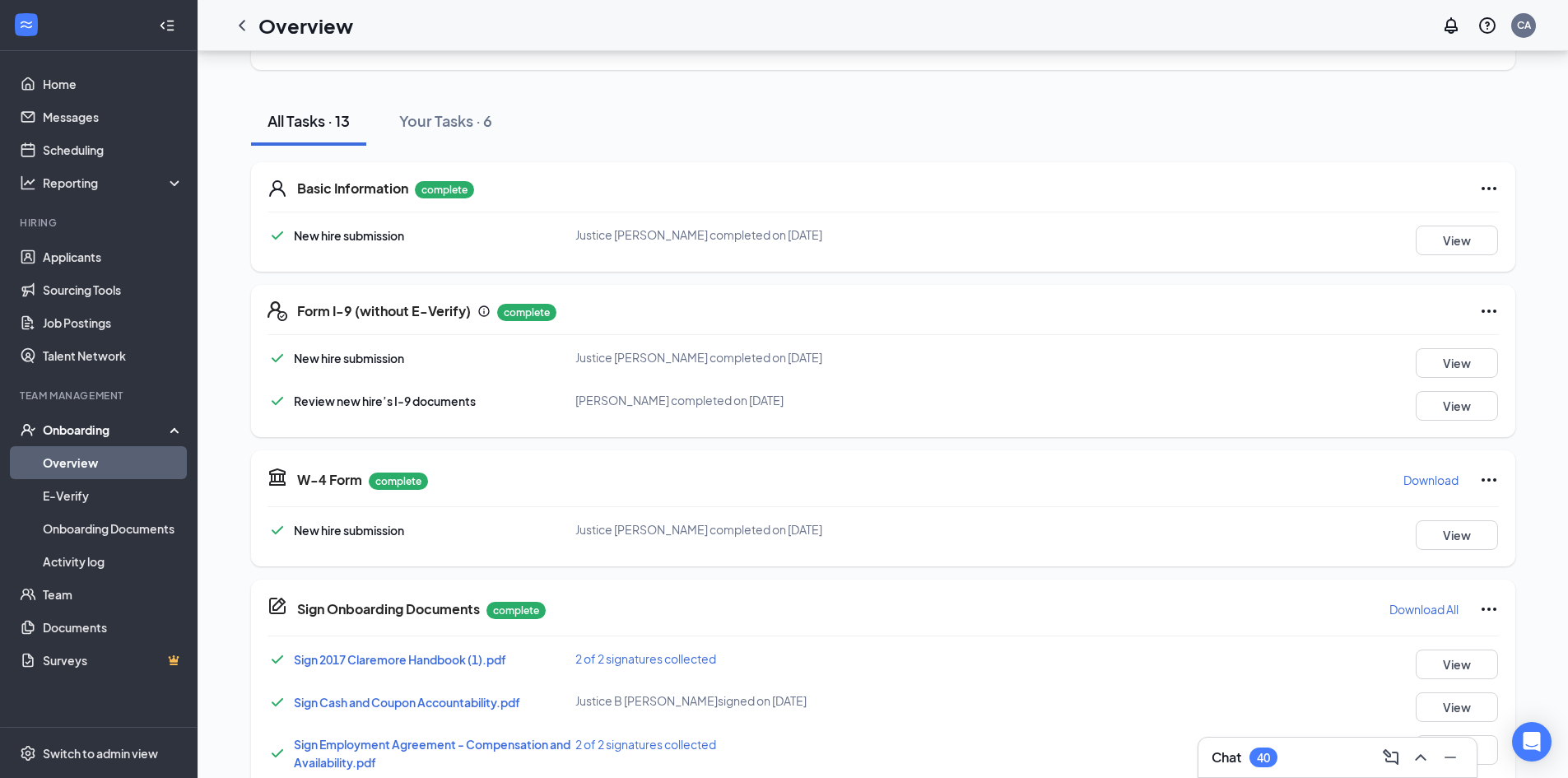
scroll to position [0, 0]
